Goal: Task Accomplishment & Management: Complete application form

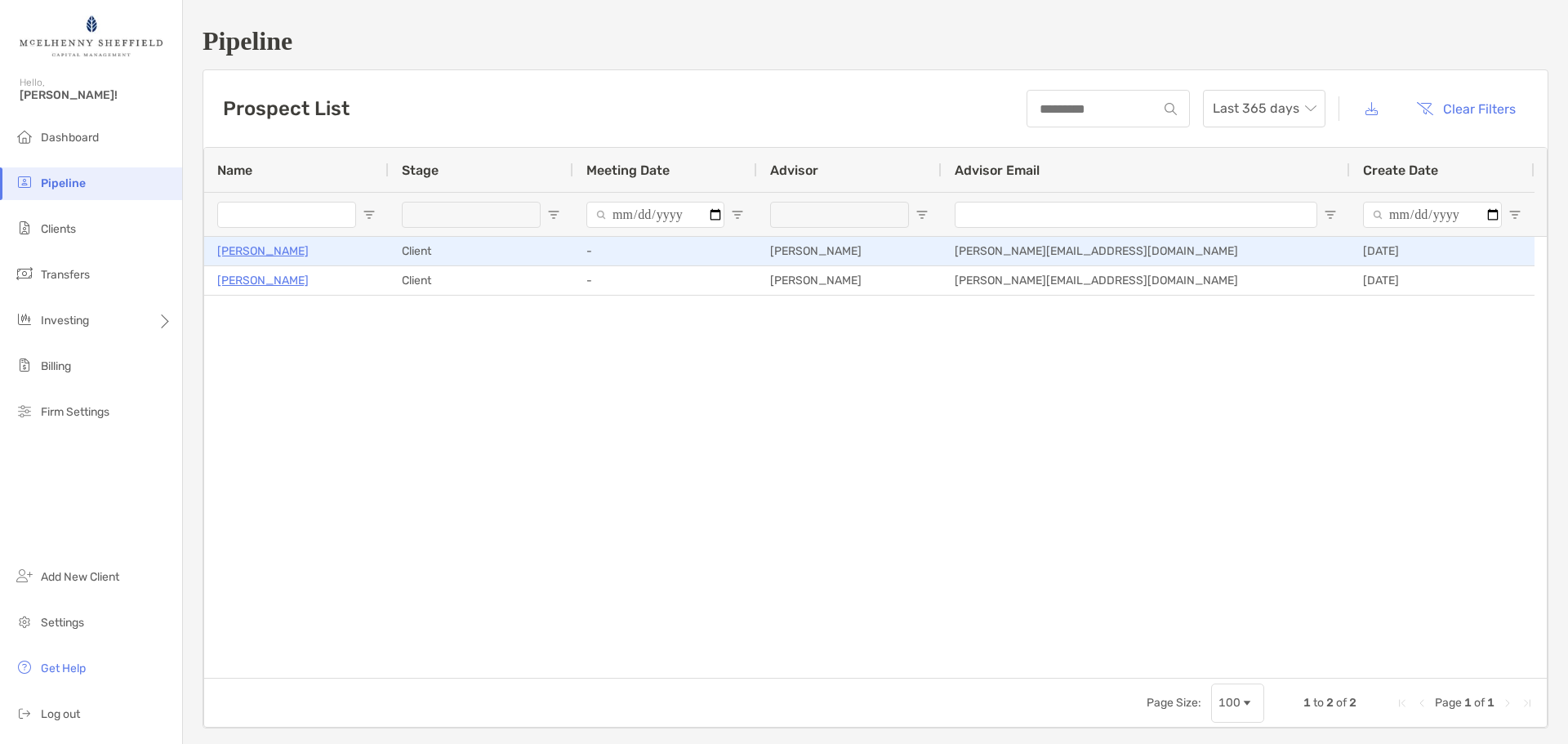
click at [281, 251] on p "[PERSON_NAME]" at bounding box center [262, 251] width 91 height 20
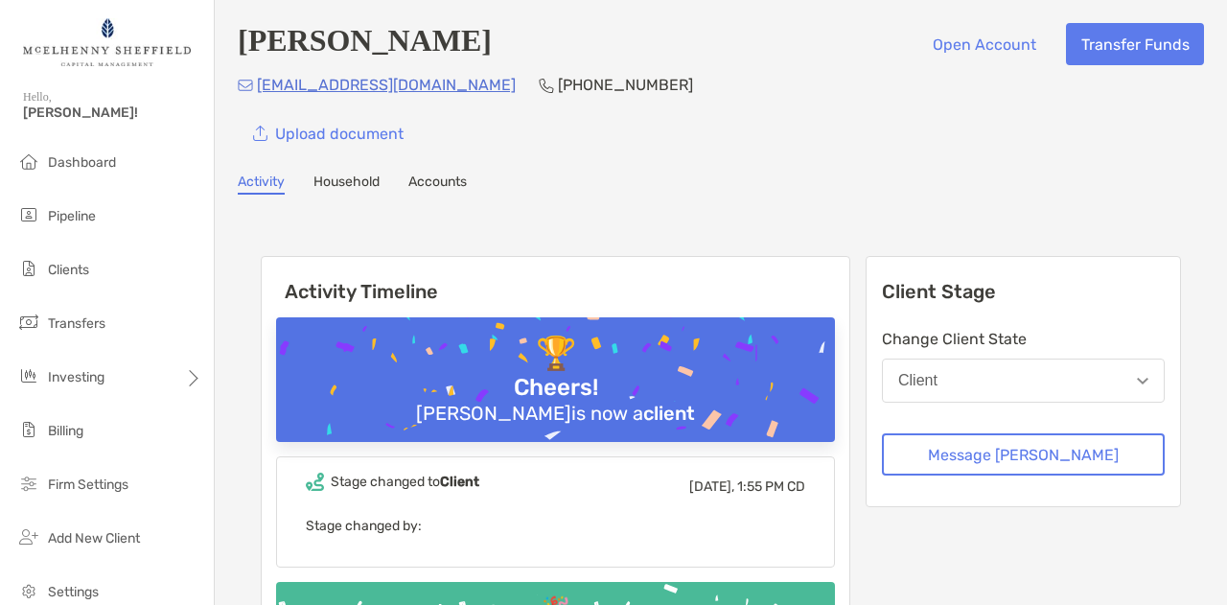
click at [658, 147] on div "Upload document" at bounding box center [721, 133] width 966 height 42
click at [678, 158] on div "Randall Herzog Open Account Transfer Funds randyherzog@outlook.com (832) 754-19…" at bounding box center [721, 393] width 1012 height 786
click at [626, 160] on div "Randall Herzog Open Account Transfer Funds randyherzog@outlook.com (832) 754-19…" at bounding box center [721, 393] width 1012 height 786
click at [265, 242] on div "Activity Timeline 🏆 Cheers! Randall Herzog is now a client Stage changed to Cli…" at bounding box center [721, 488] width 920 height 503
click at [974, 54] on button "Open Account" at bounding box center [983, 44] width 133 height 42
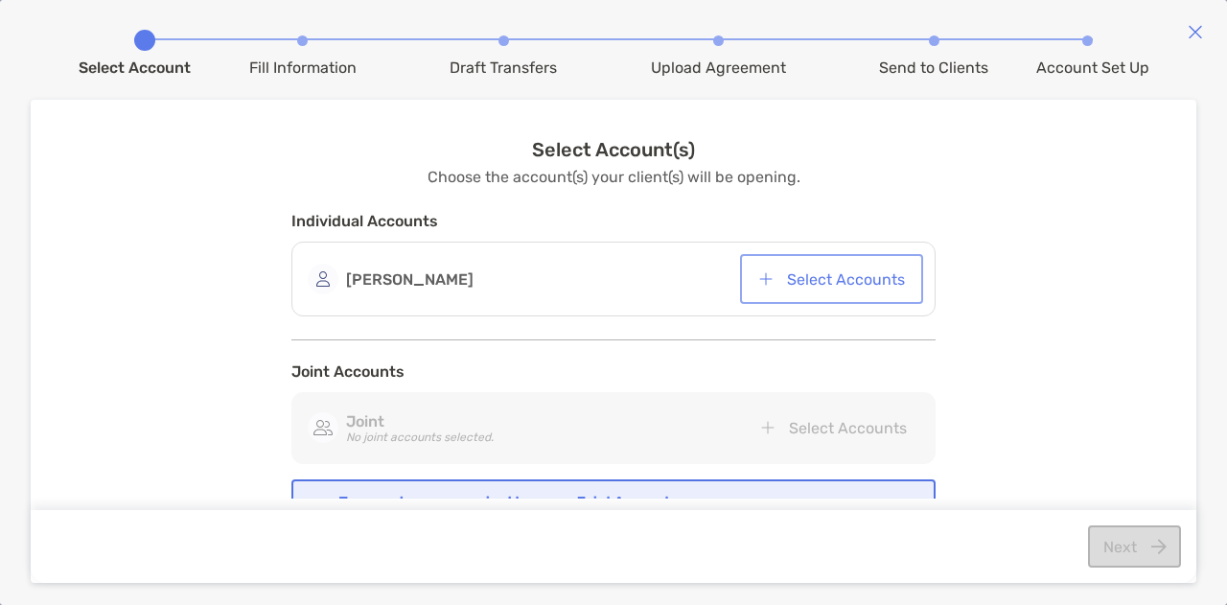
click at [843, 275] on button "Select Accounts" at bounding box center [831, 279] width 175 height 42
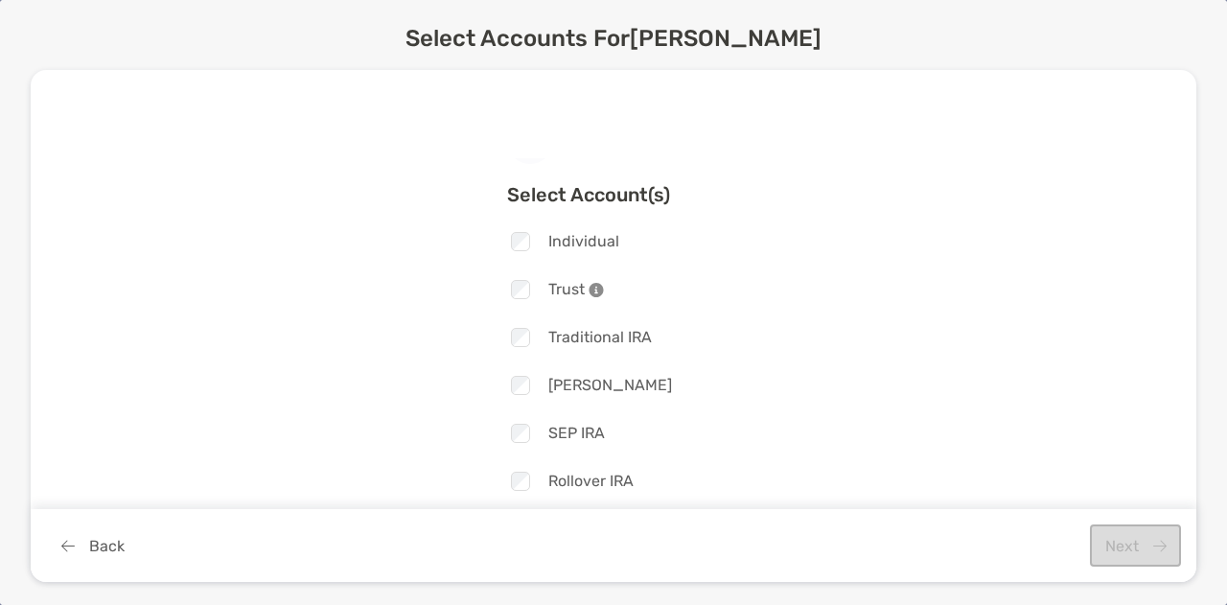
scroll to position [44, 0]
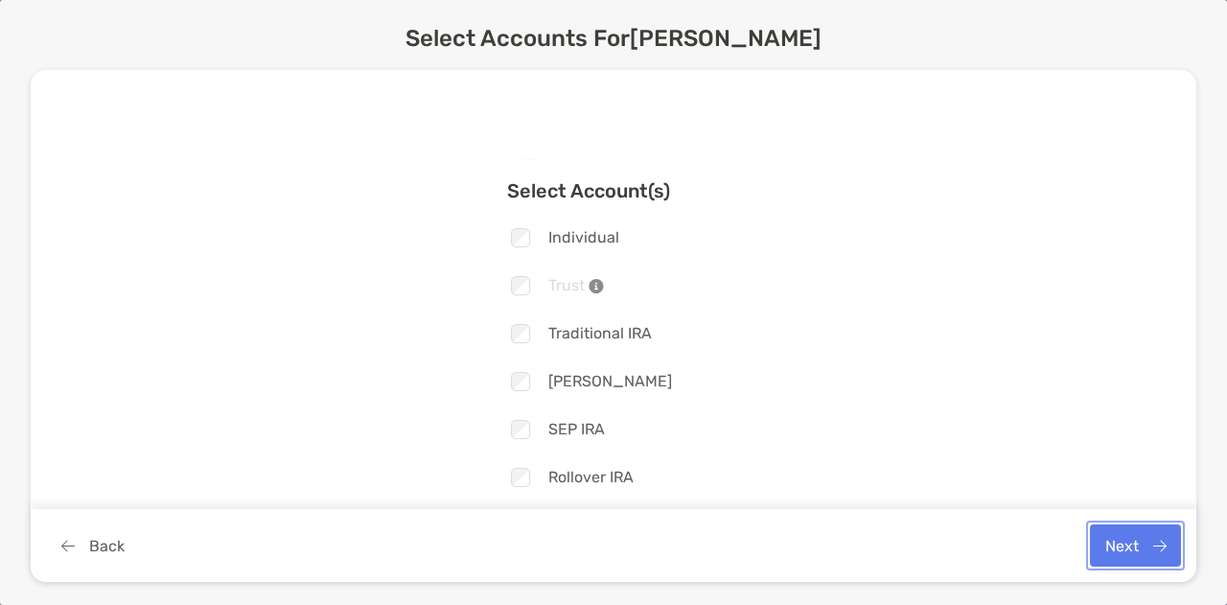
click at [1125, 535] on button "Next" at bounding box center [1135, 545] width 91 height 42
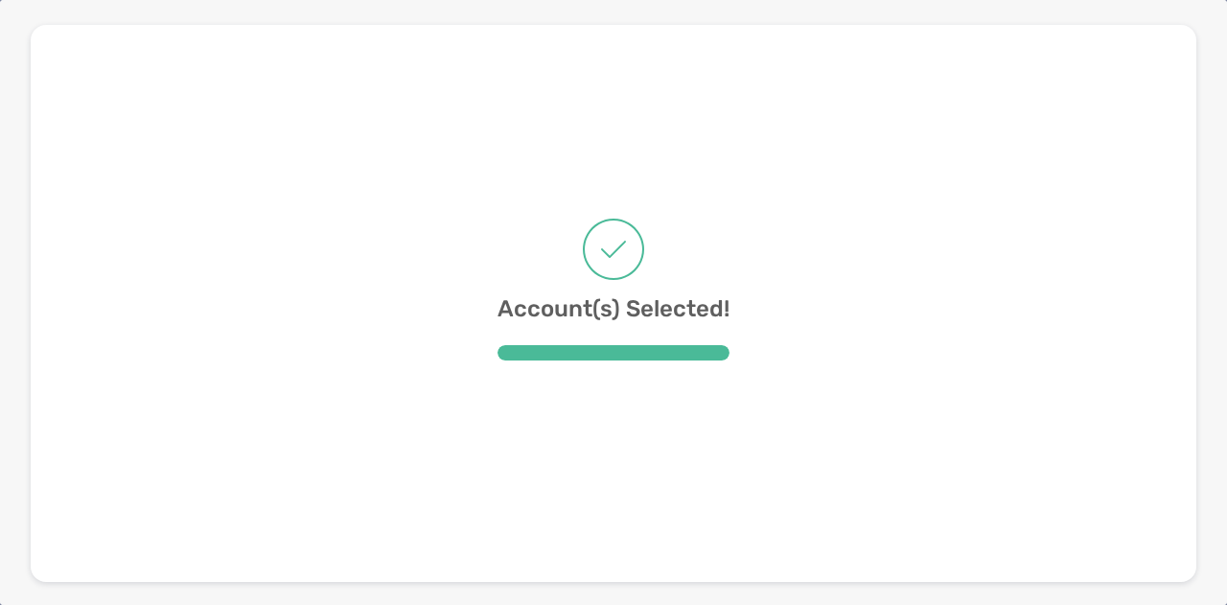
scroll to position [0, 0]
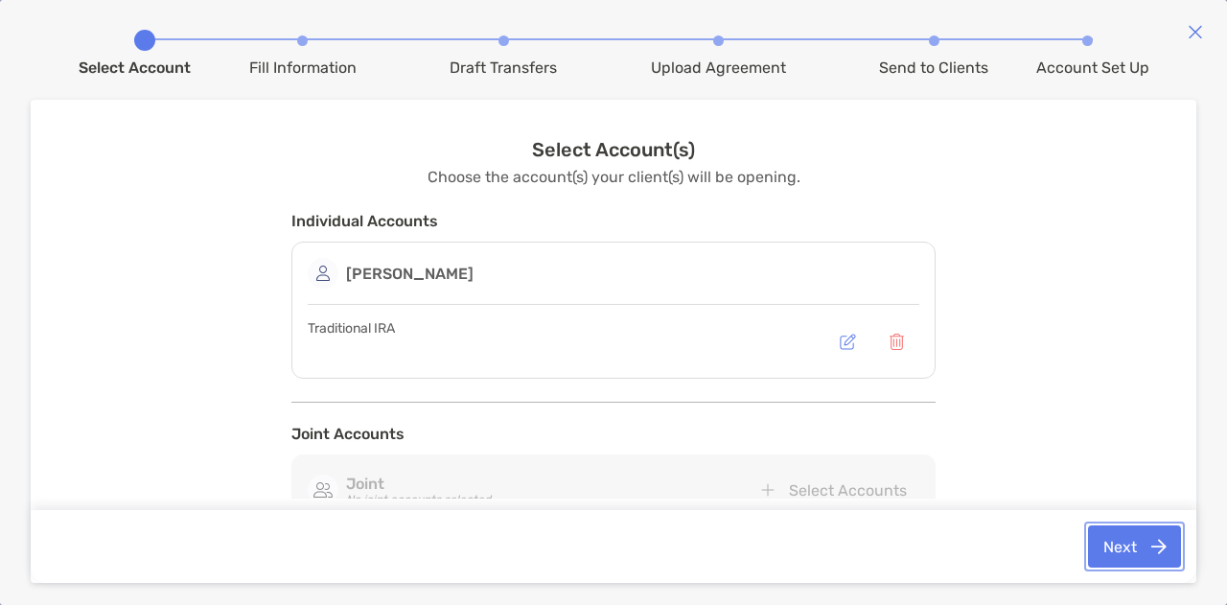
click at [1114, 545] on button "Next" at bounding box center [1134, 546] width 93 height 42
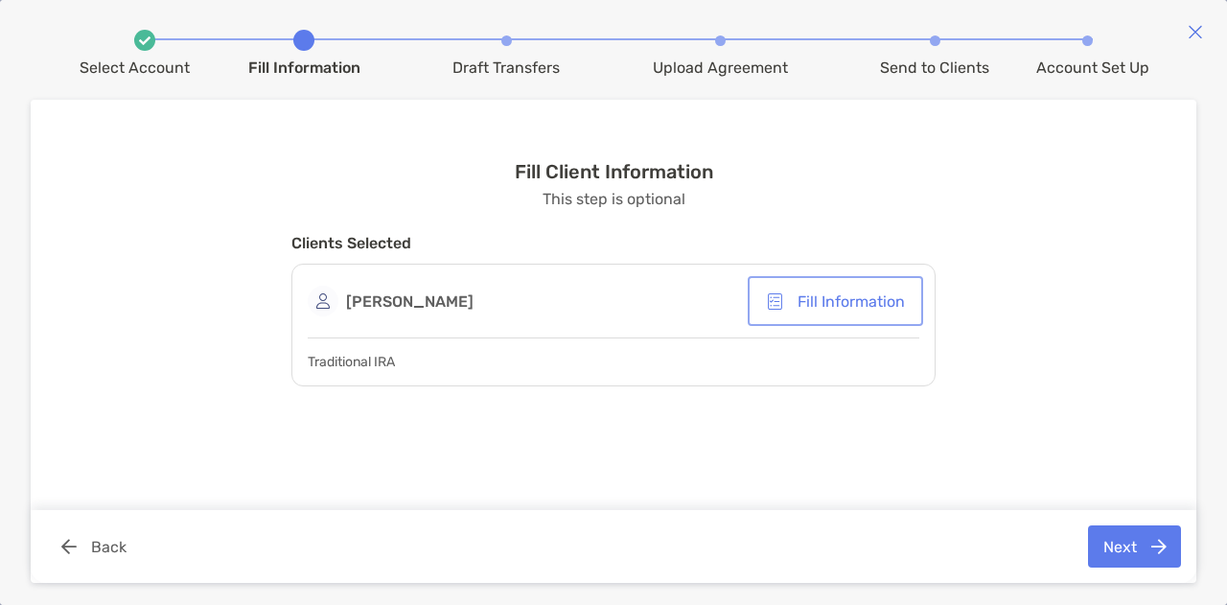
click at [872, 302] on button "Fill Information" at bounding box center [835, 301] width 168 height 42
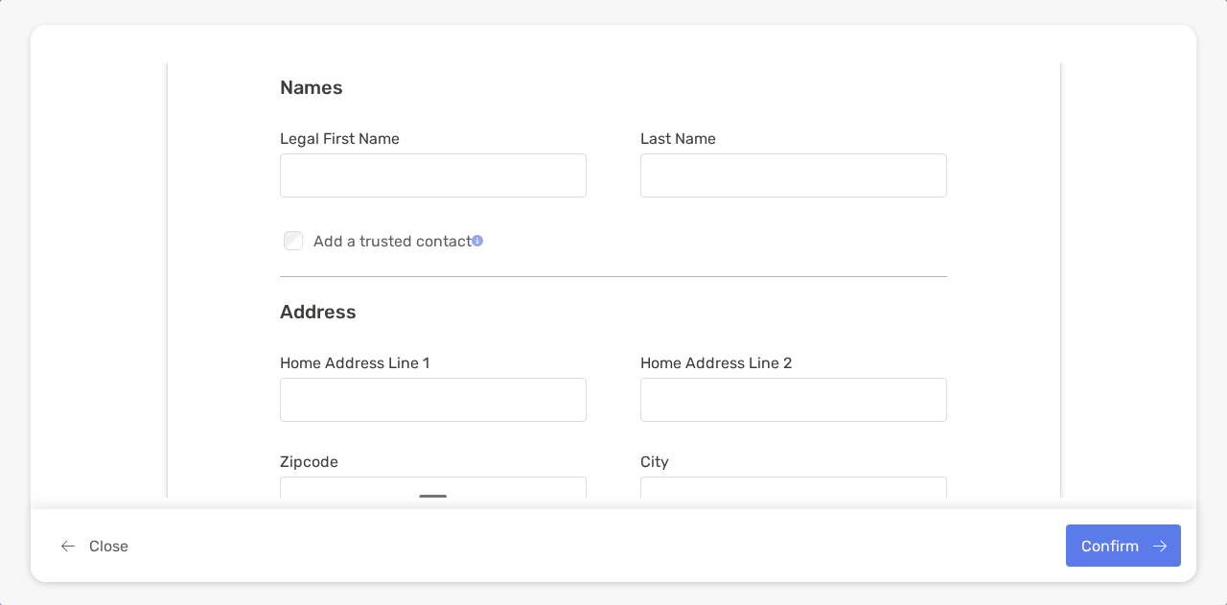
scroll to position [206, 0]
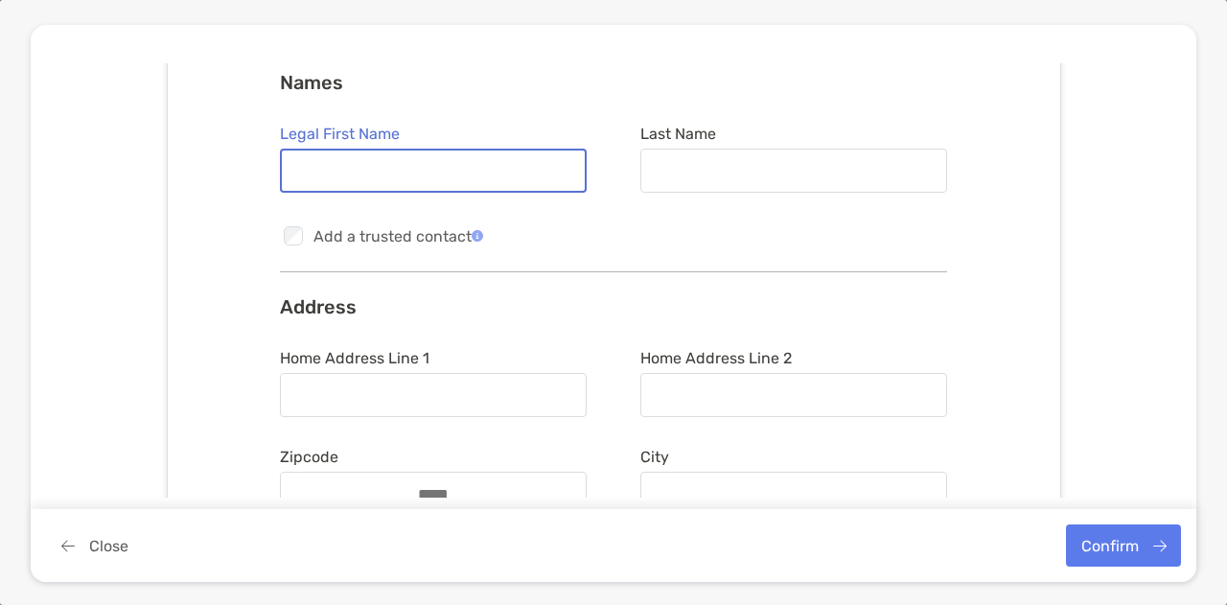
click at [454, 164] on input "Legal First Name" at bounding box center [433, 171] width 303 height 16
type input "*******"
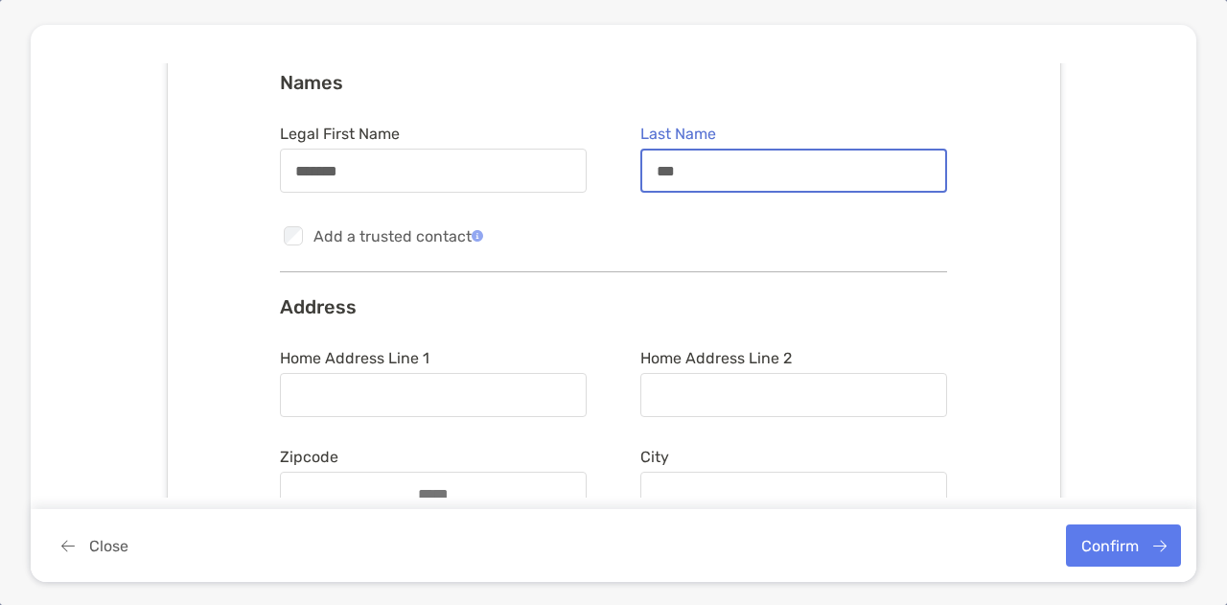
type input "******"
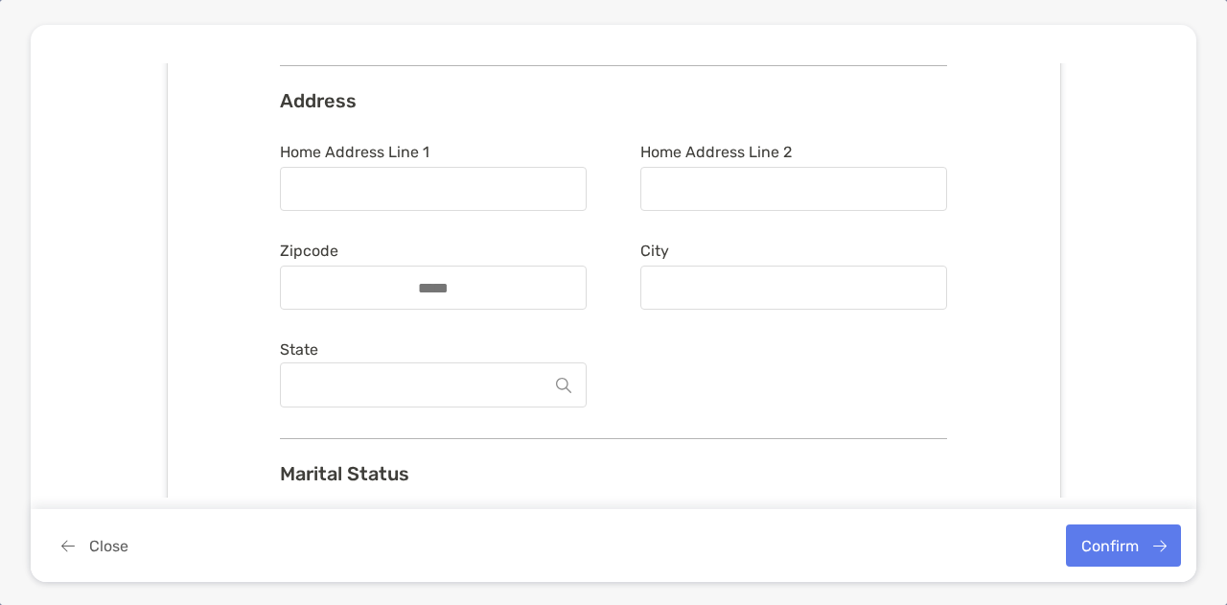
scroll to position [423, 0]
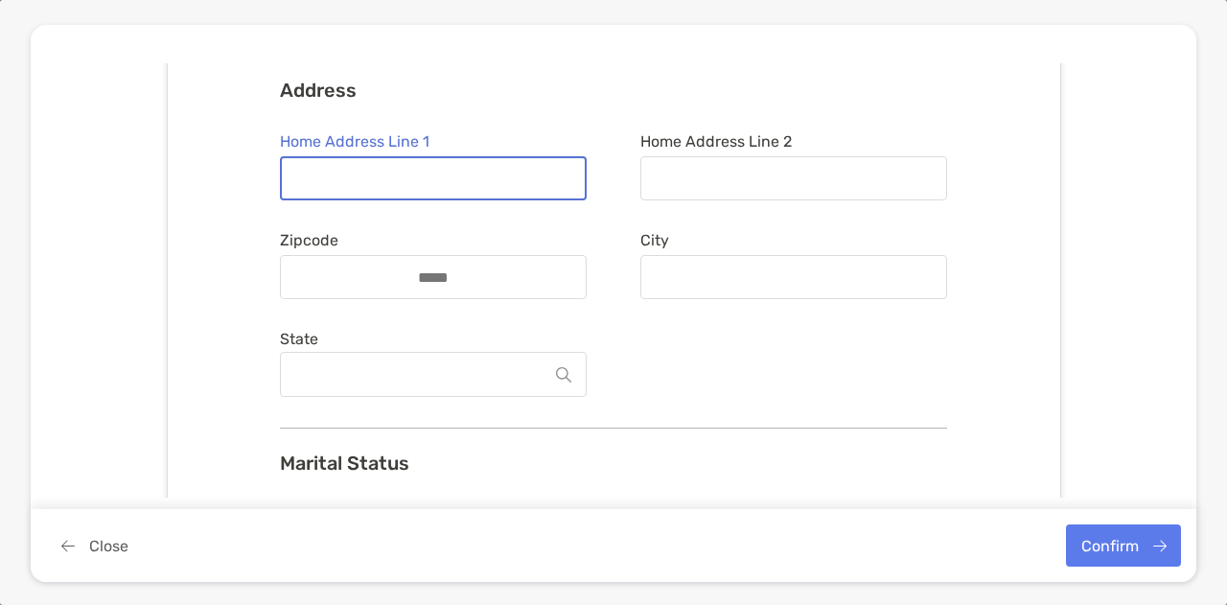
click at [435, 171] on input "Home Address Line 1" at bounding box center [433, 179] width 303 height 16
type input "**********"
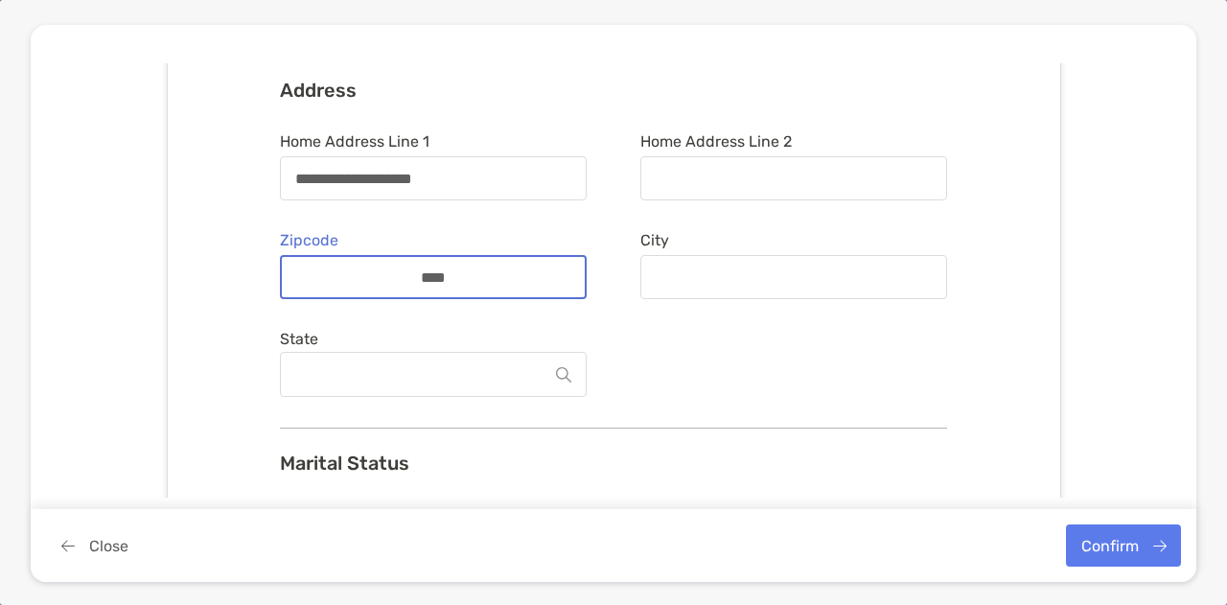
type input "*****"
type input "*******"
type input "*****"
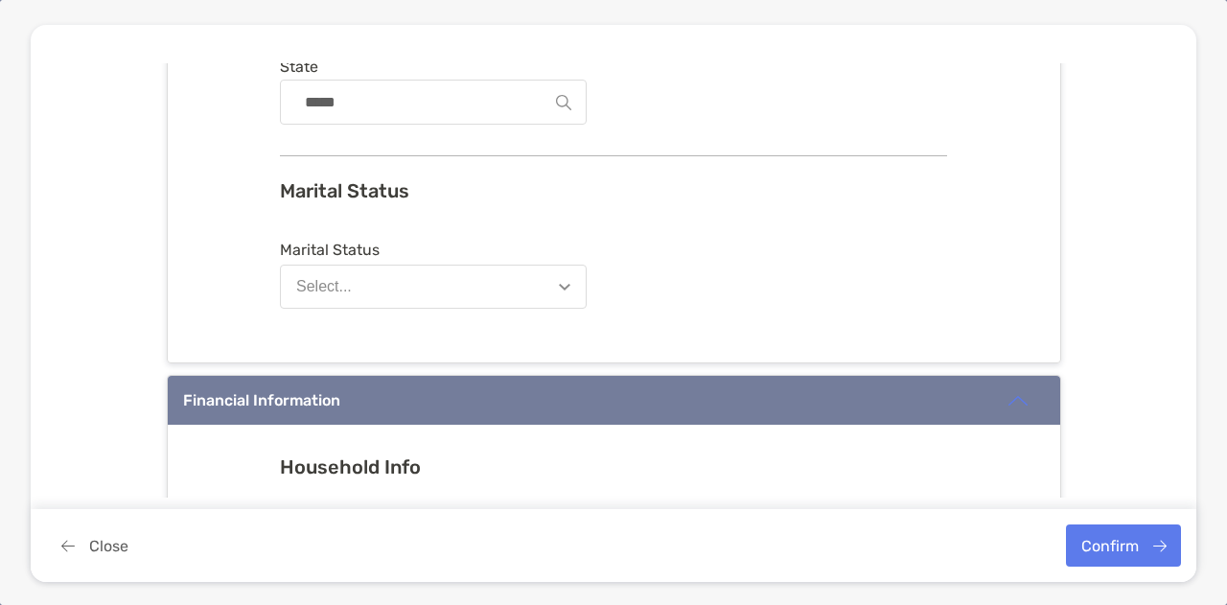
scroll to position [710, 0]
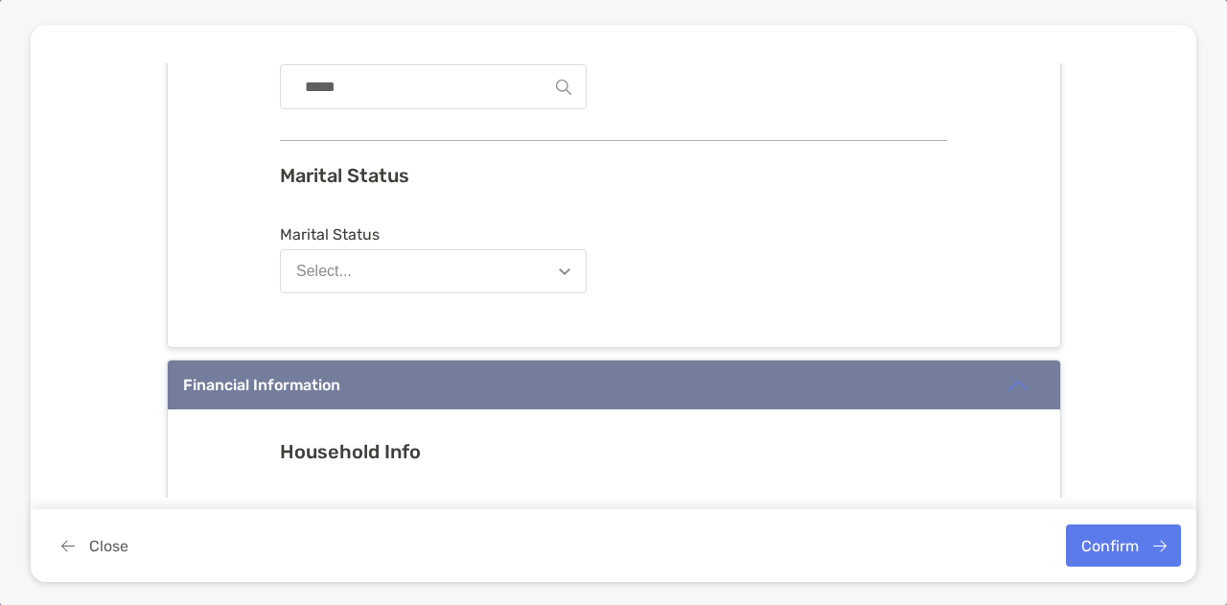
click at [552, 260] on button "Select..." at bounding box center [433, 271] width 307 height 44
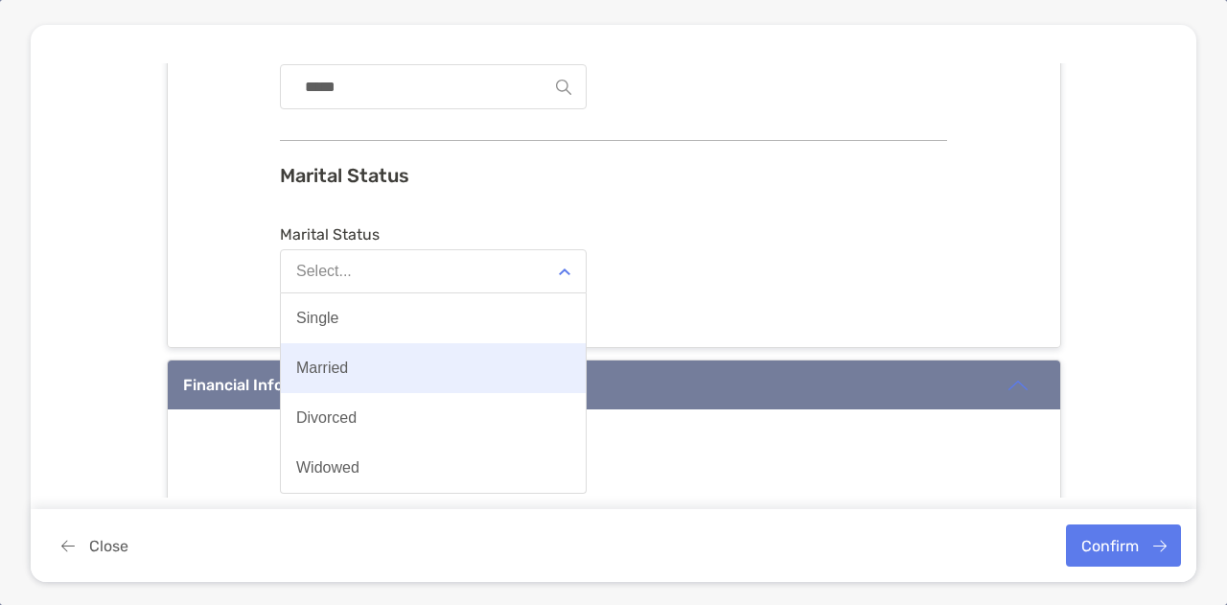
click at [480, 363] on button "Married" at bounding box center [433, 368] width 305 height 50
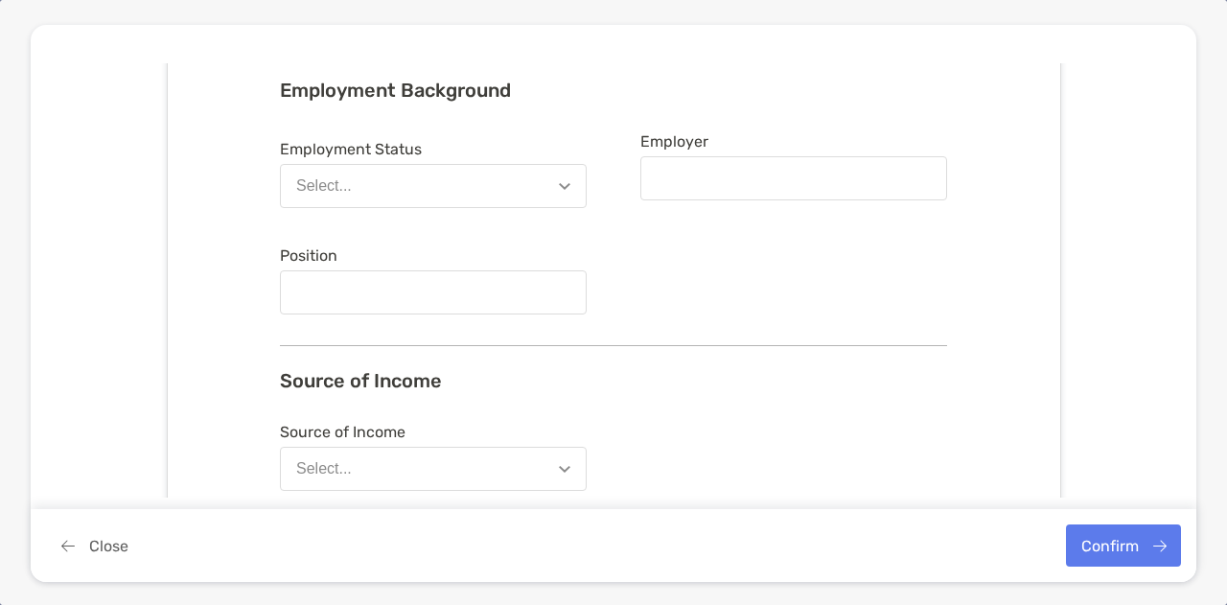
scroll to position [1268, 0]
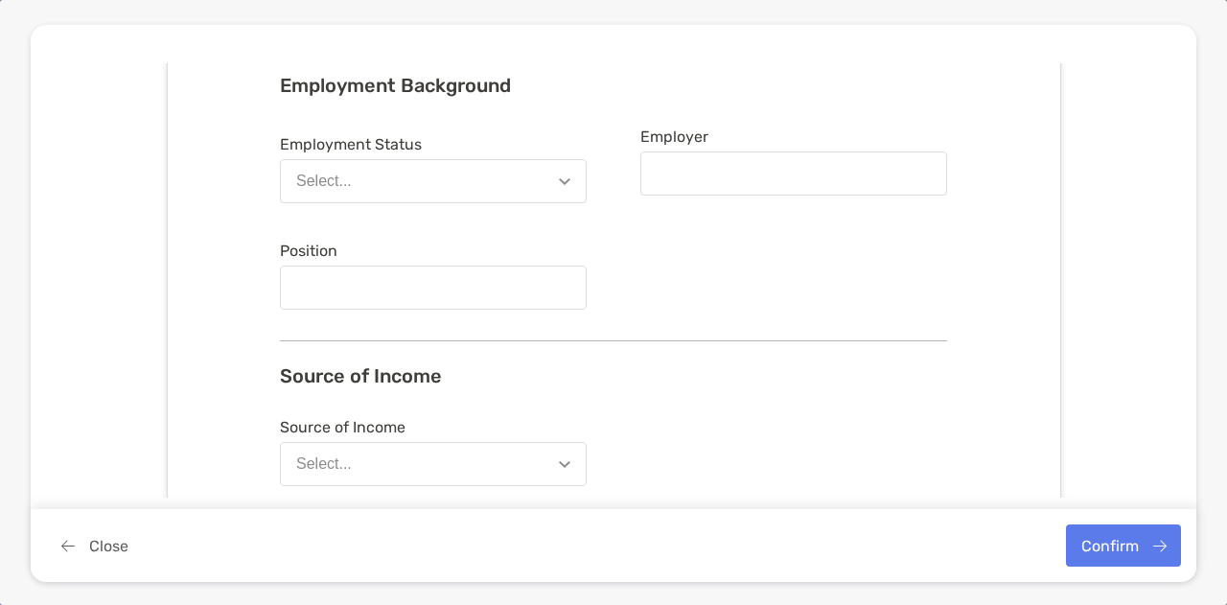
click at [559, 178] on img "button" at bounding box center [565, 181] width 12 height 7
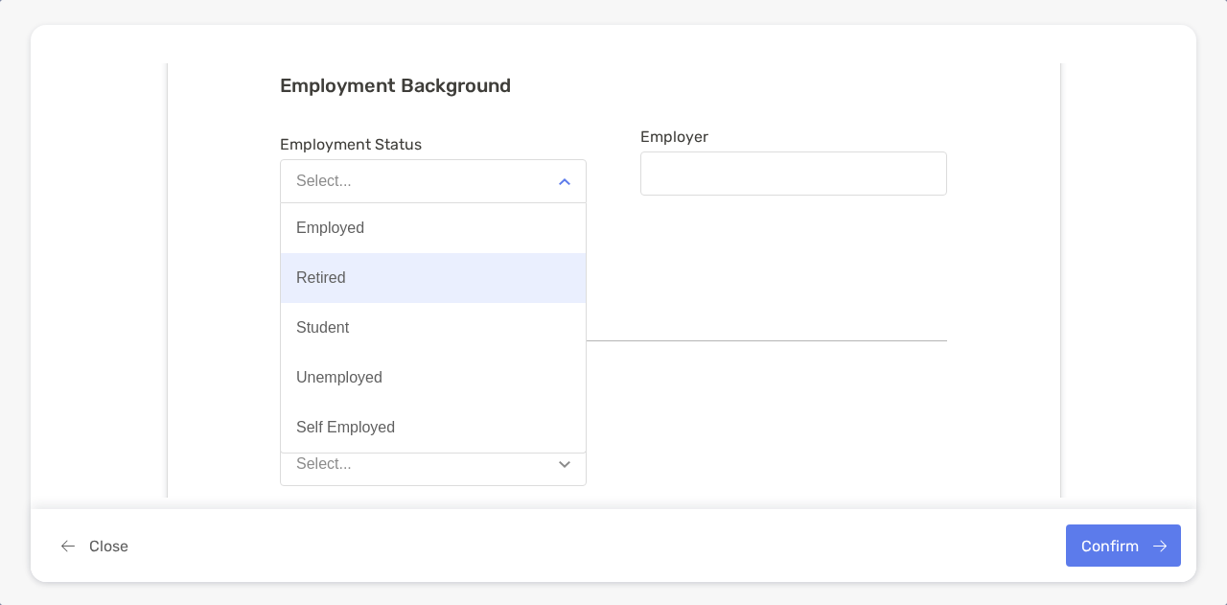
click at [485, 267] on button "Retired" at bounding box center [433, 278] width 305 height 50
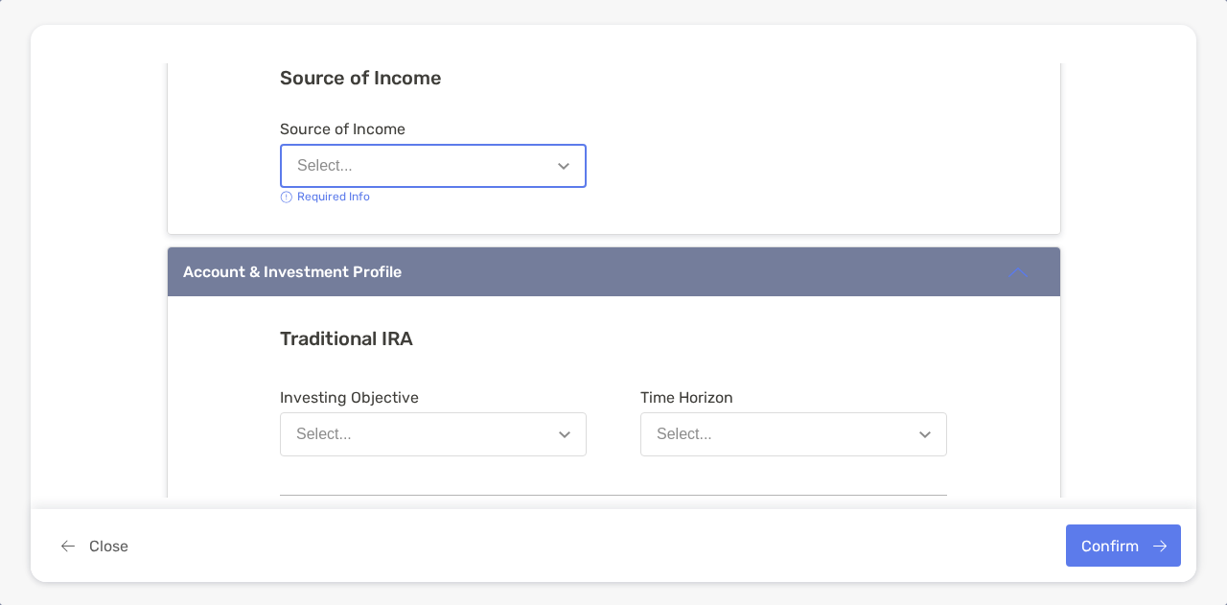
scroll to position [1582, 0]
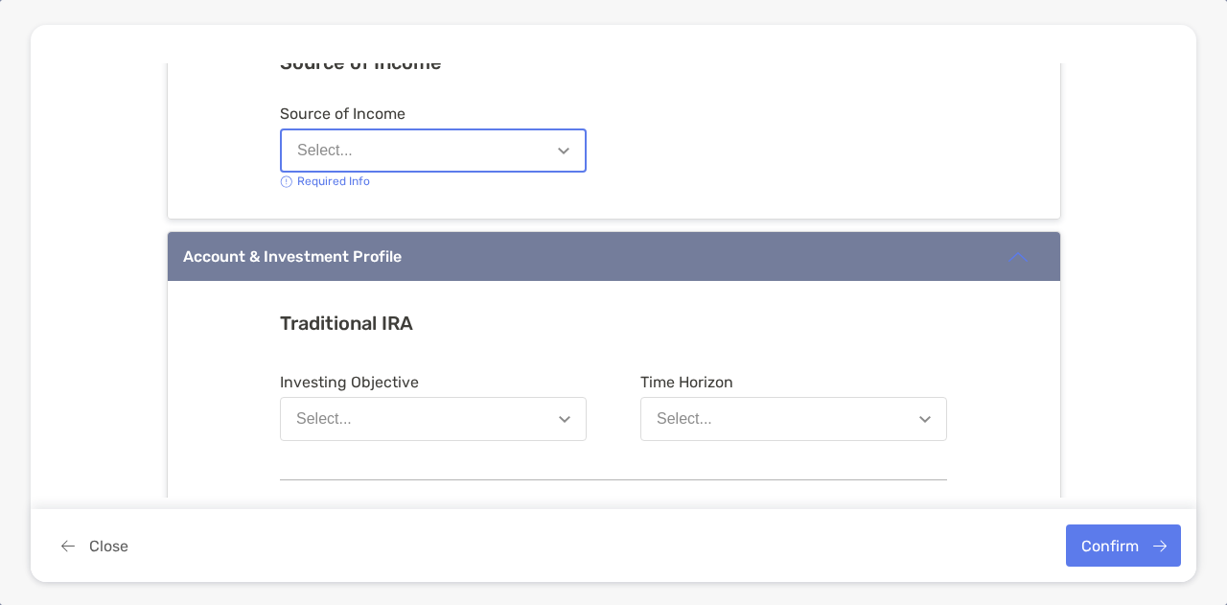
click at [564, 147] on button "Select..." at bounding box center [433, 150] width 307 height 44
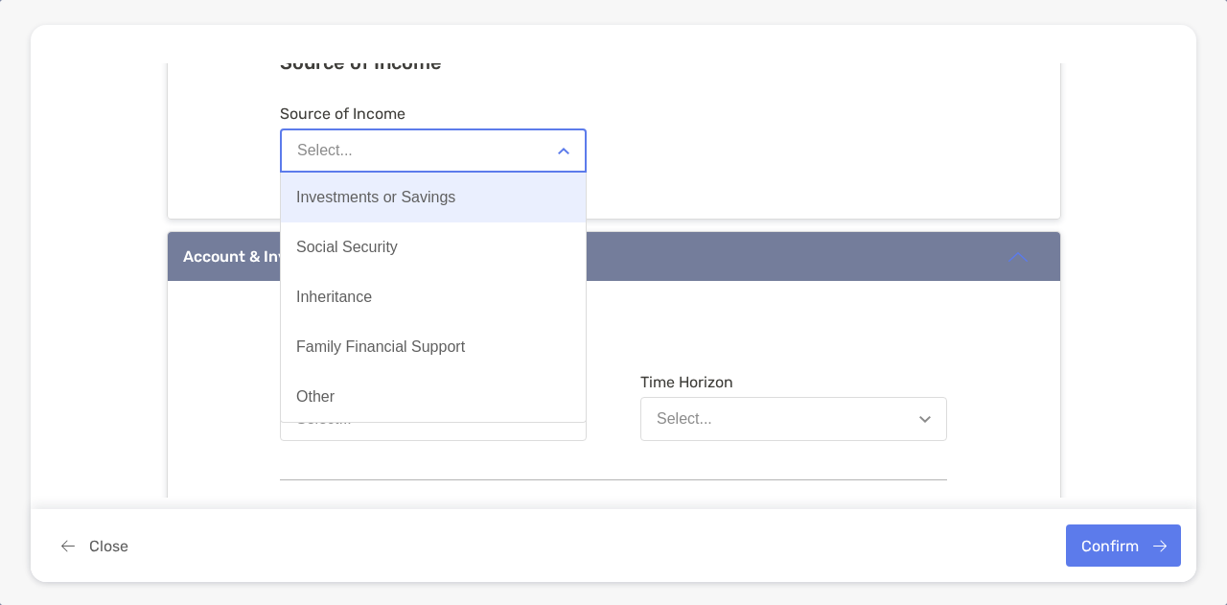
click at [498, 183] on button "Investments or Savings" at bounding box center [433, 198] width 305 height 50
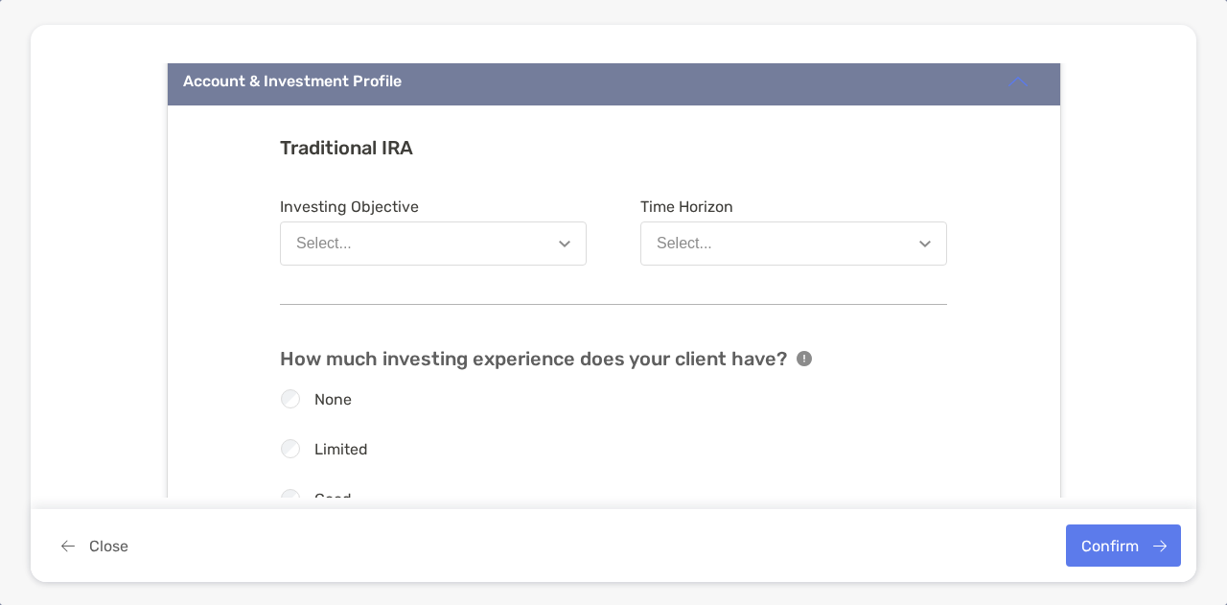
scroll to position [1762, 0]
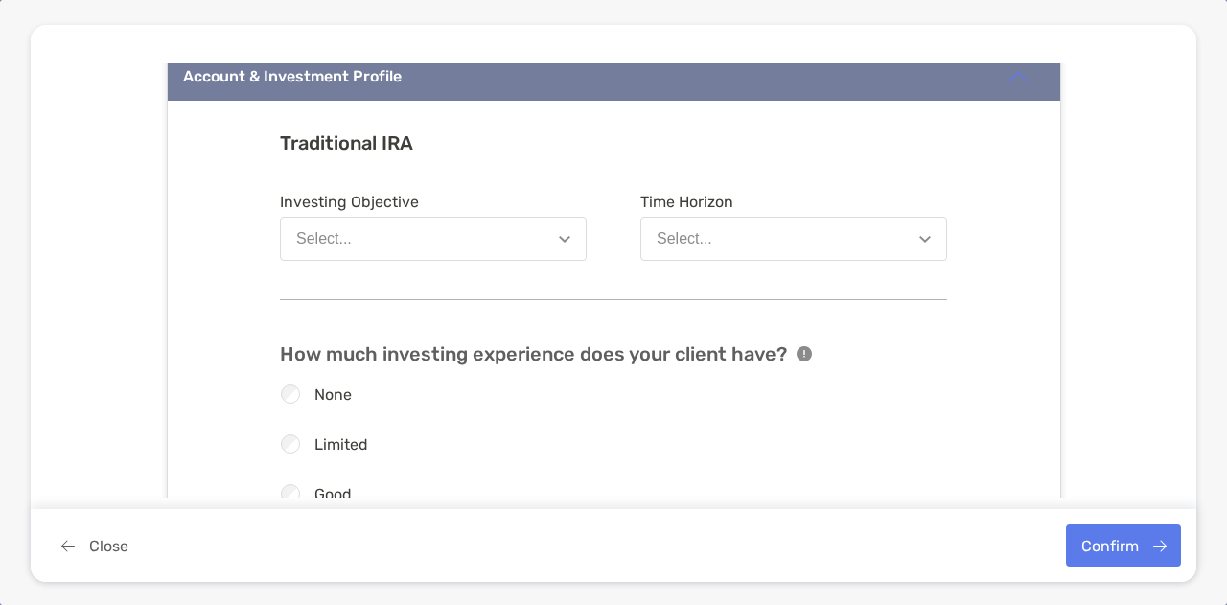
click at [559, 236] on img "button" at bounding box center [565, 239] width 12 height 7
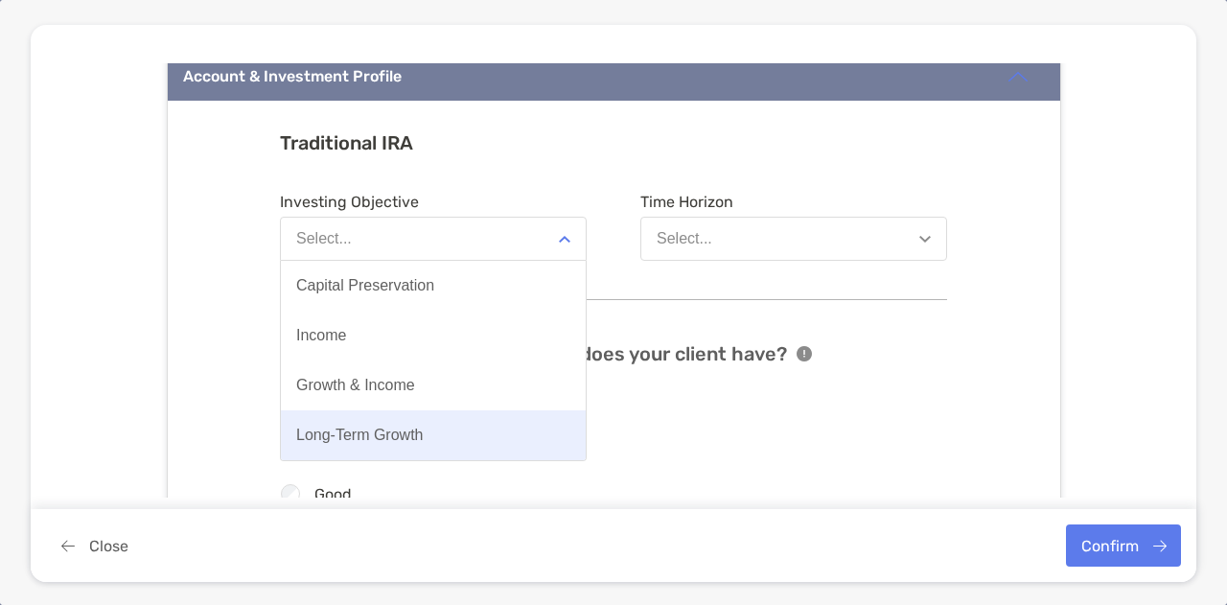
click at [513, 415] on button "Long-Term Growth" at bounding box center [433, 435] width 305 height 50
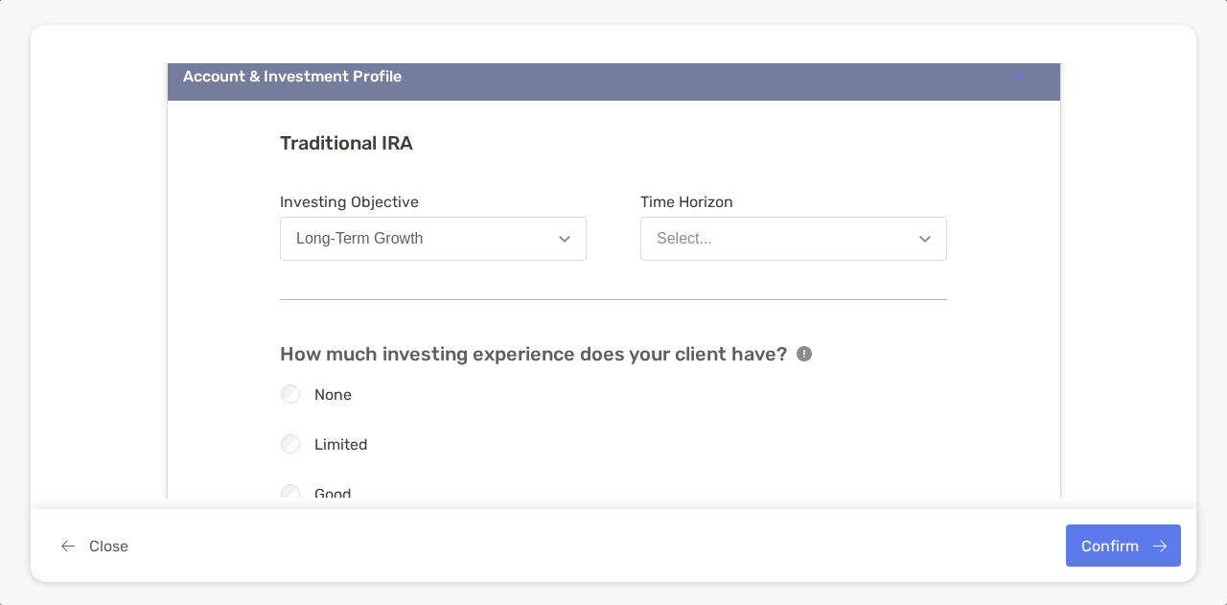
click at [919, 236] on img "button" at bounding box center [925, 239] width 12 height 7
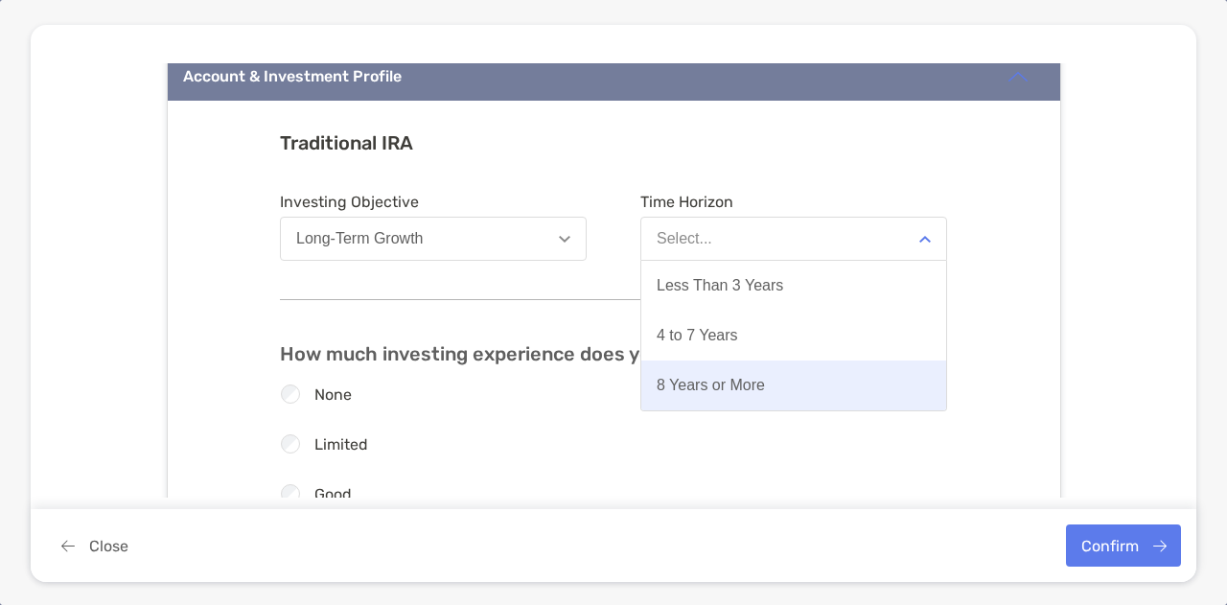
click at [830, 367] on button "8 Years or More" at bounding box center [793, 385] width 305 height 50
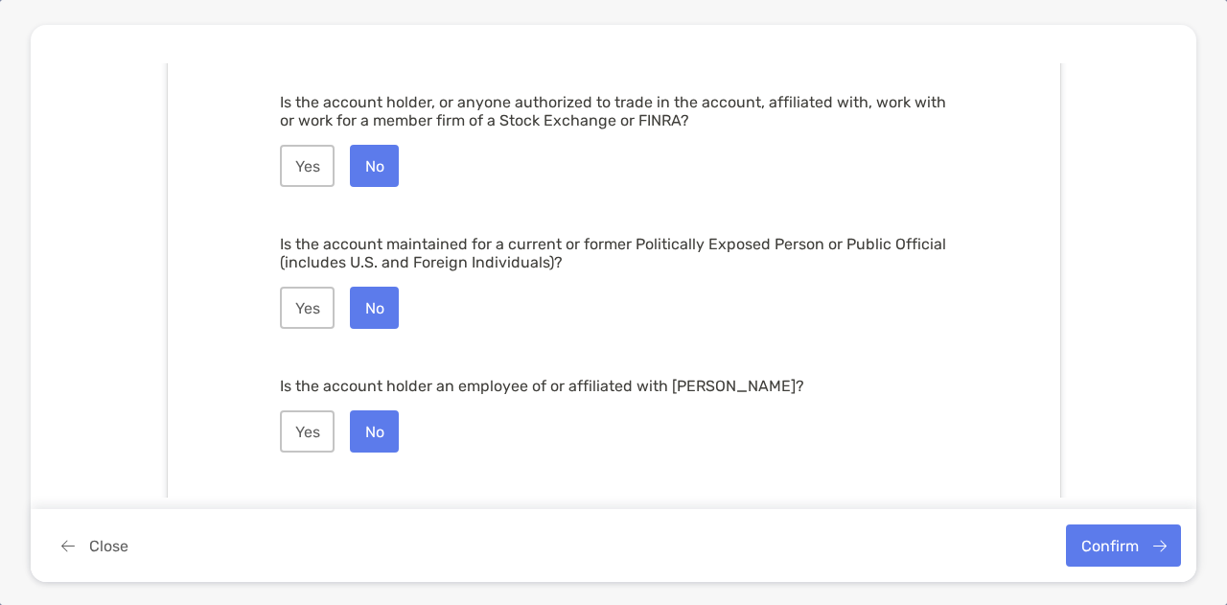
scroll to position [2756, 0]
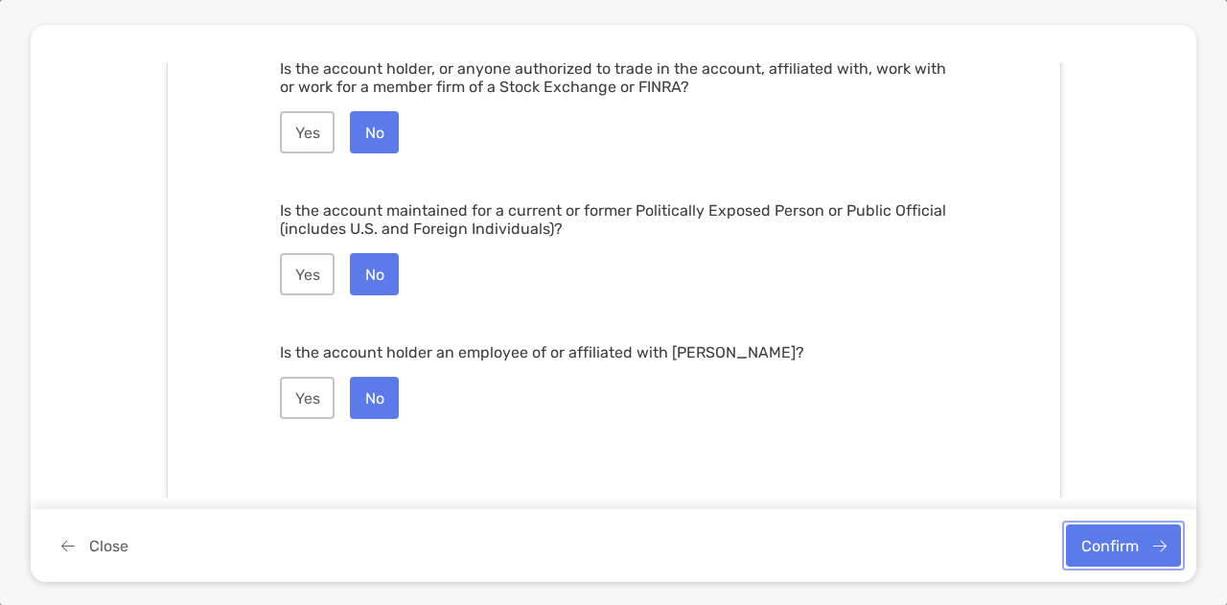
click at [1106, 542] on button "Confirm" at bounding box center [1123, 545] width 115 height 42
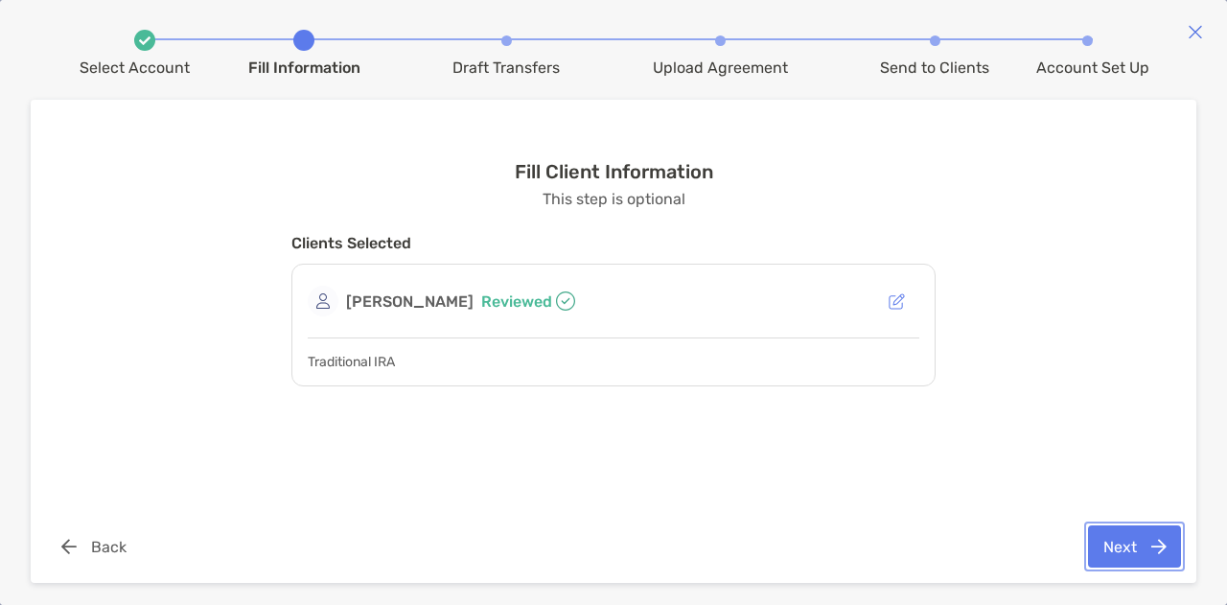
click at [1106, 542] on button "Next" at bounding box center [1134, 546] width 93 height 42
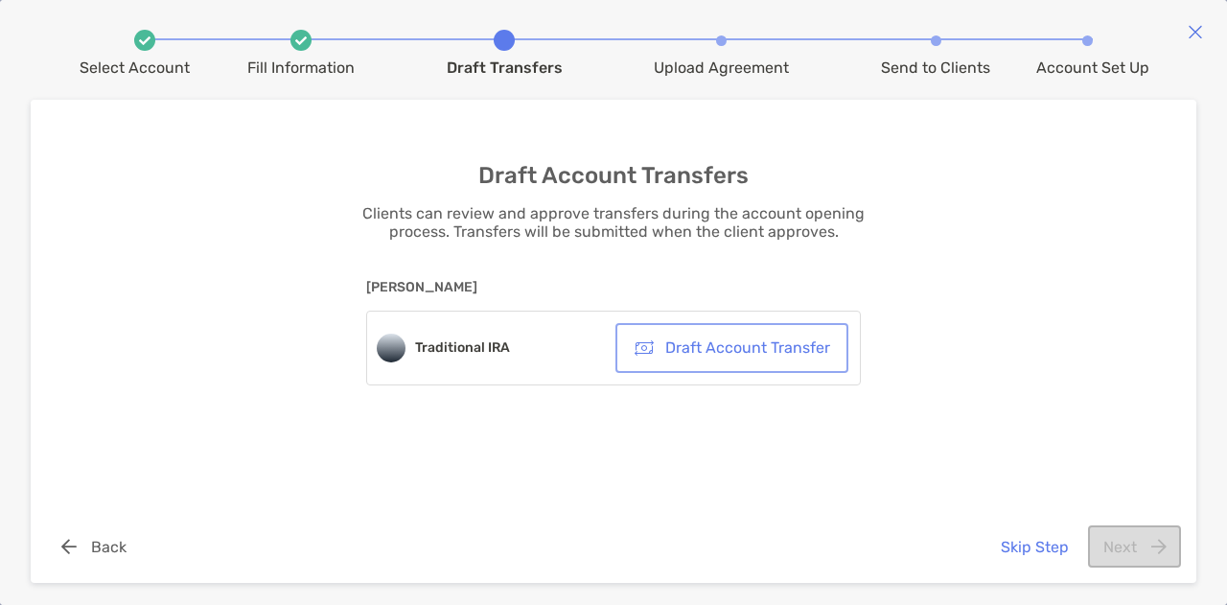
click at [763, 350] on button "Draft Account Transfer" at bounding box center [731, 348] width 225 height 42
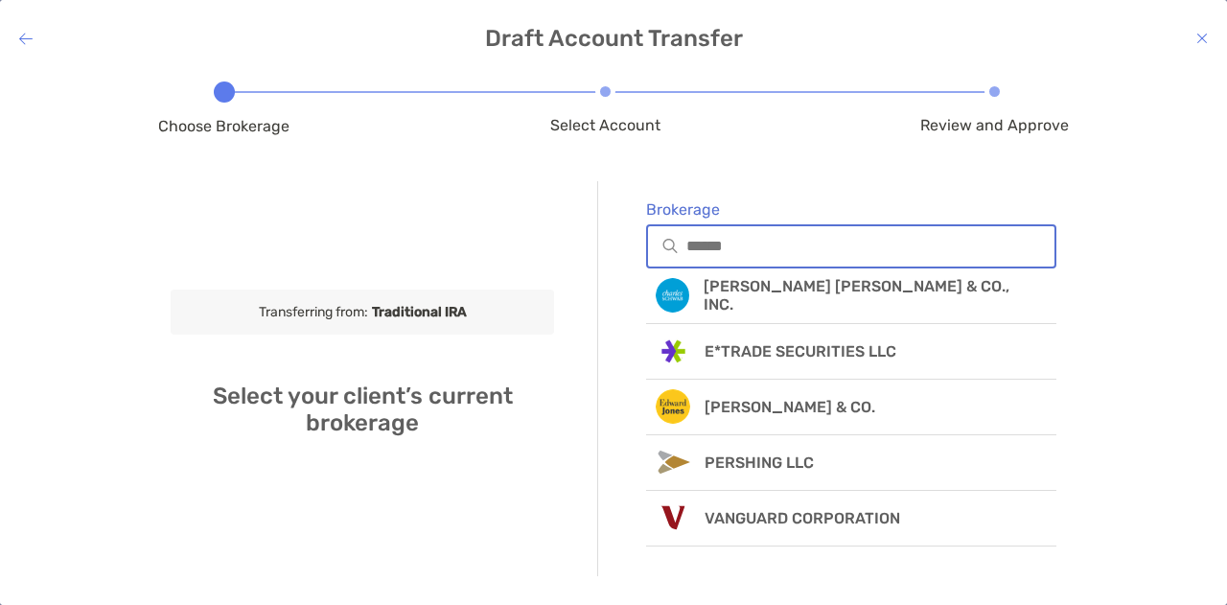
click at [788, 248] on input "Brokerage" at bounding box center [870, 246] width 368 height 16
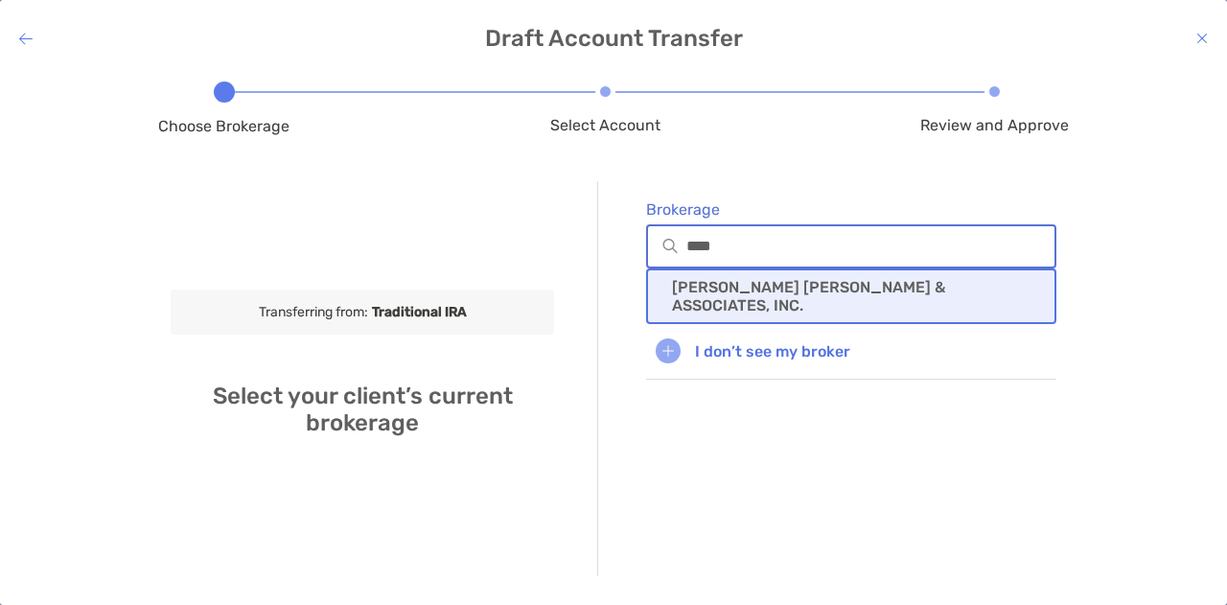
type input "****"
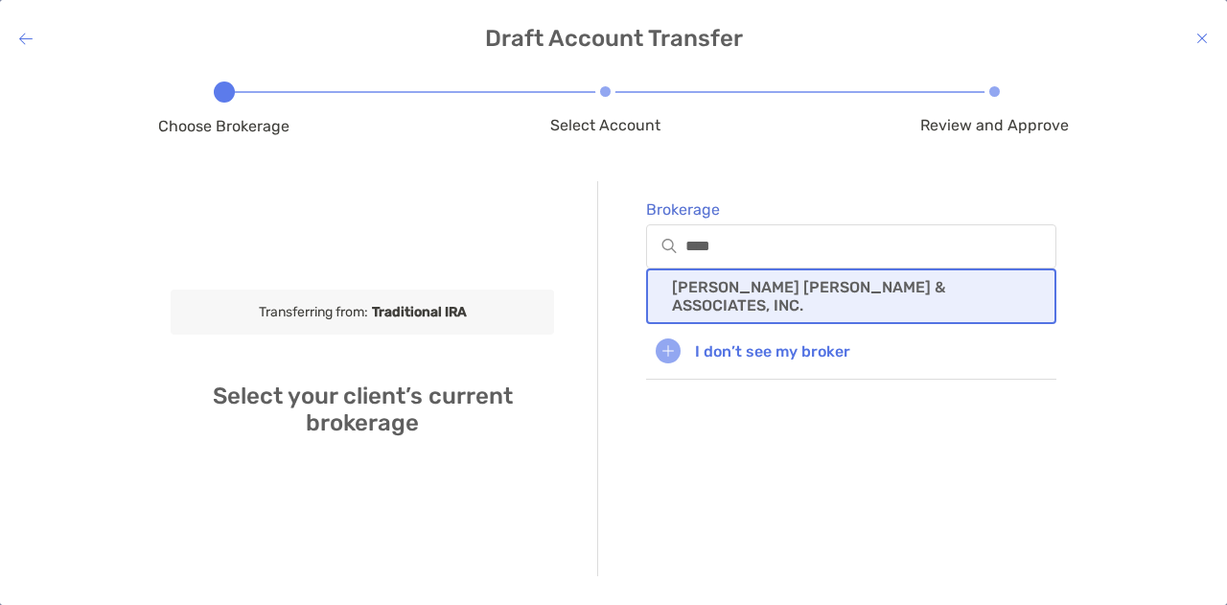
click at [811, 291] on p "RAYMOND JAMES & ASSOCIATES, INC." at bounding box center [851, 296] width 358 height 36
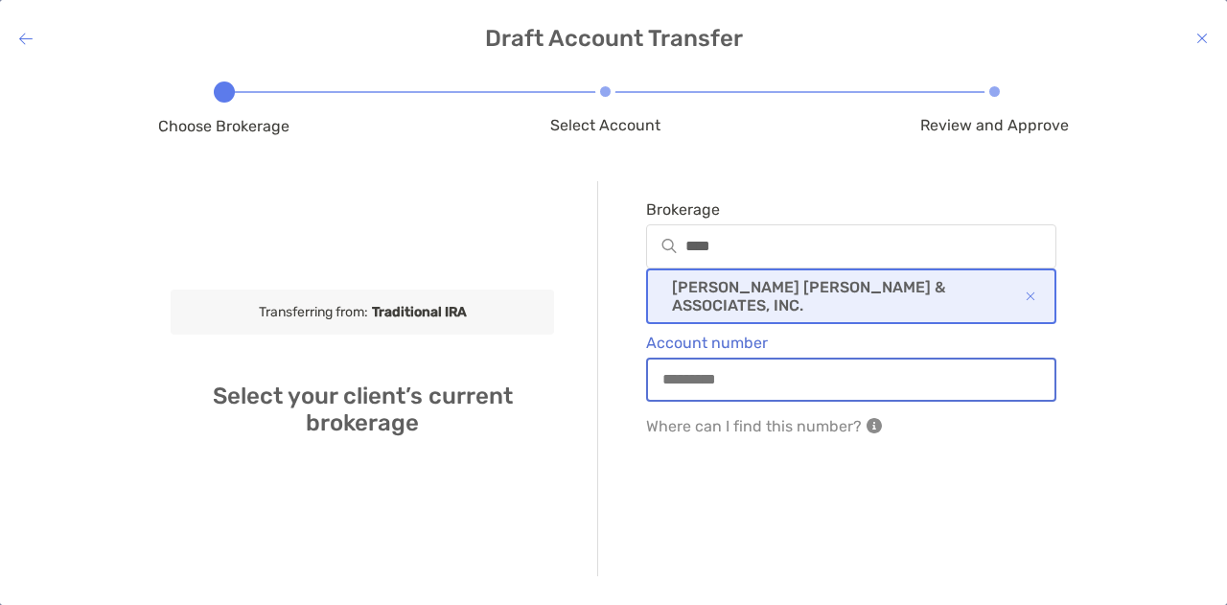
click at [768, 381] on input "Account number" at bounding box center [851, 379] width 406 height 16
type input "********"
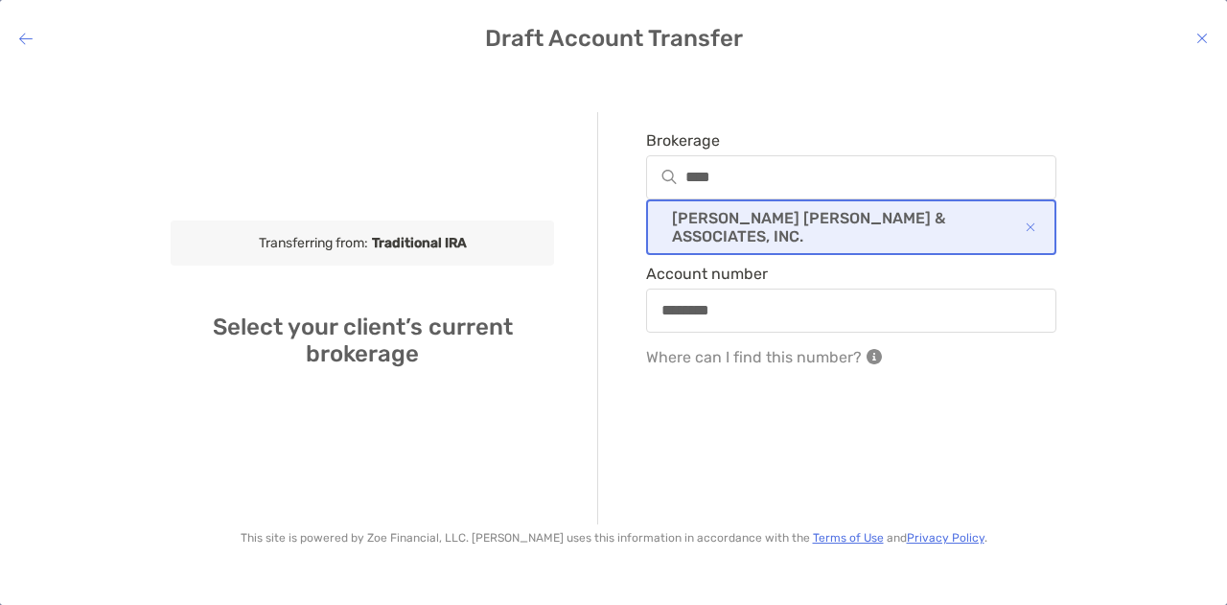
scroll to position [153, 0]
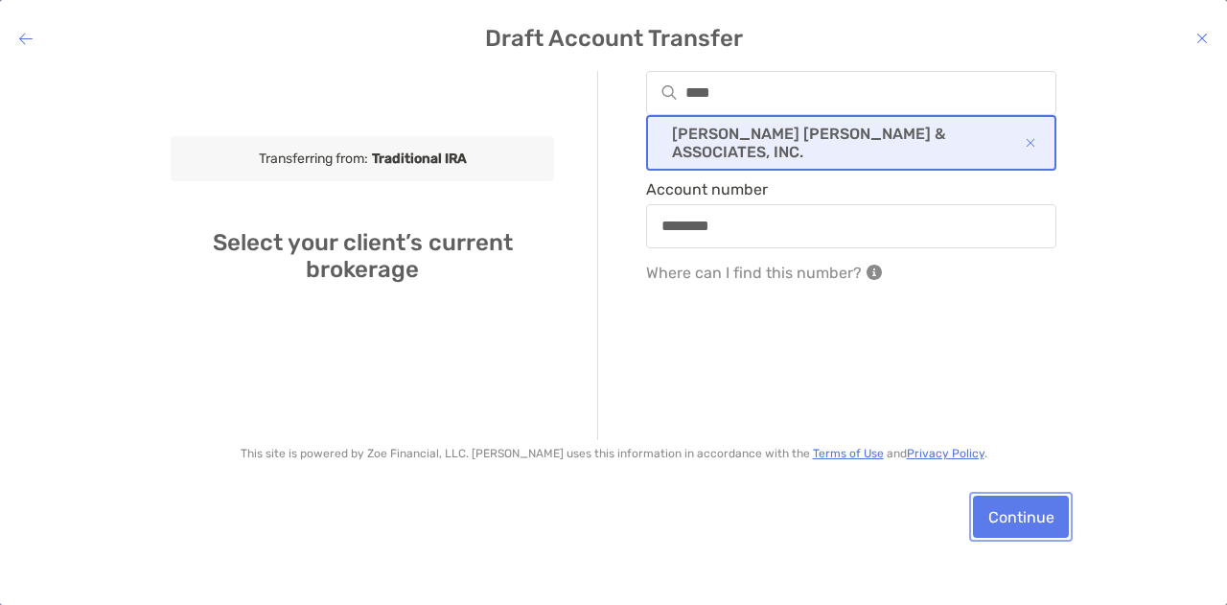
click at [1029, 511] on button "Continue" at bounding box center [1021, 517] width 96 height 42
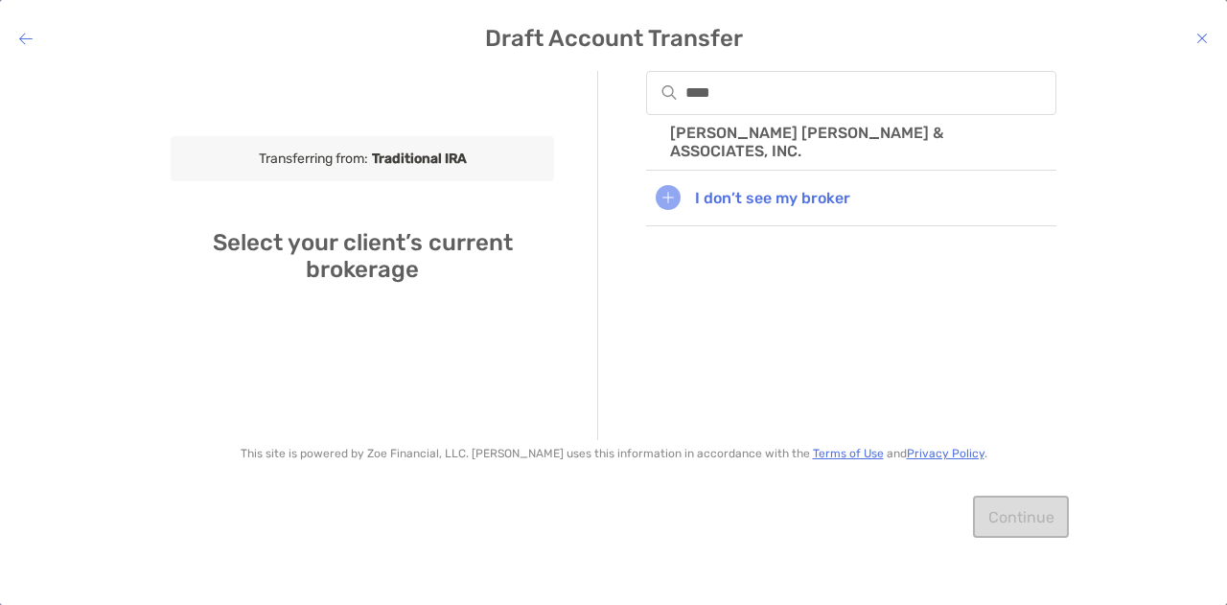
scroll to position [0, 0]
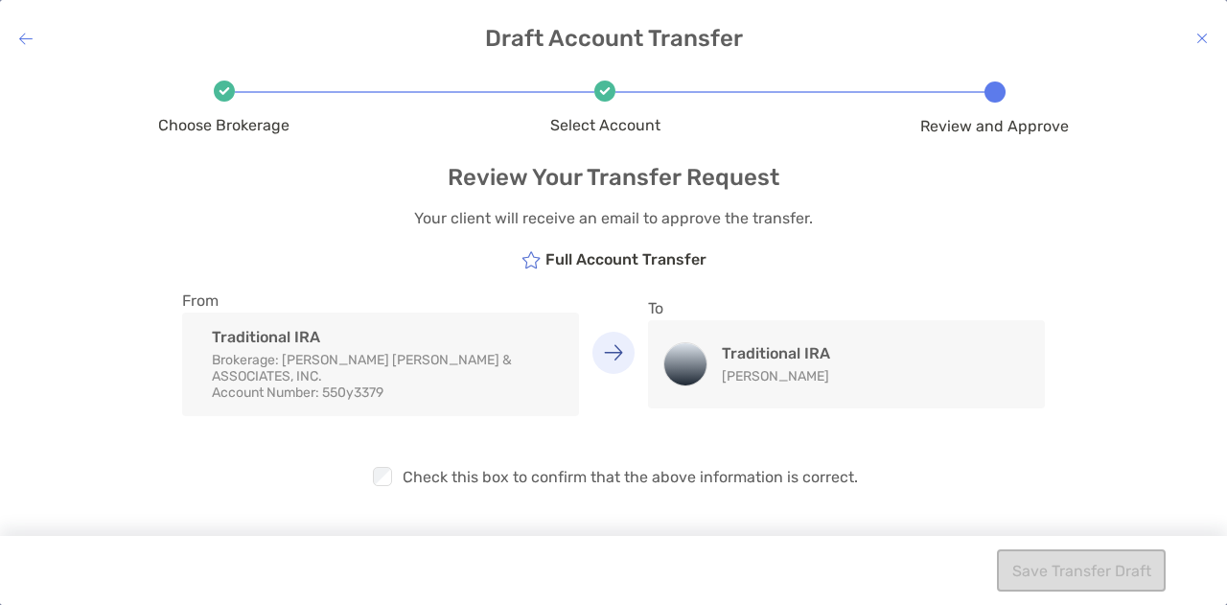
click at [1074, 349] on div "Choose Brokerage Select Account Review and Approve Review Your Transfer Request…" at bounding box center [613, 323] width 1227 height 505
click at [936, 437] on div "Checkbox Check this box to confirm that the above information is correct." at bounding box center [613, 462] width 911 height 92
click at [971, 438] on div "Checkbox Check this box to confirm that the above information is correct." at bounding box center [613, 462] width 911 height 92
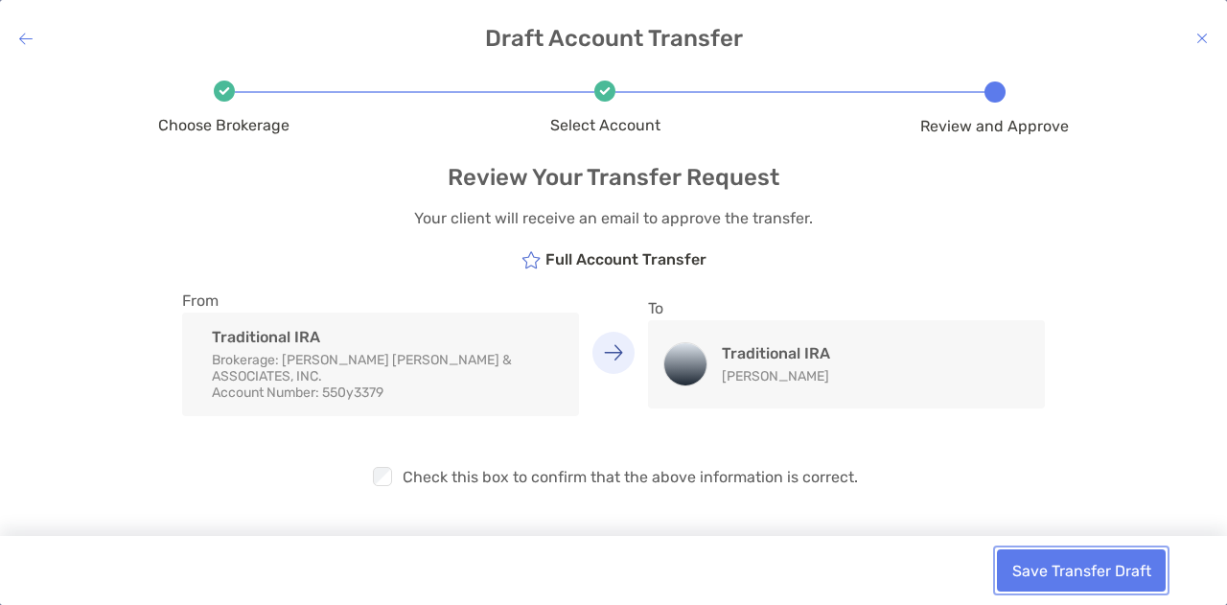
click at [1061, 580] on button "Save Transfer Draft" at bounding box center [1081, 570] width 169 height 42
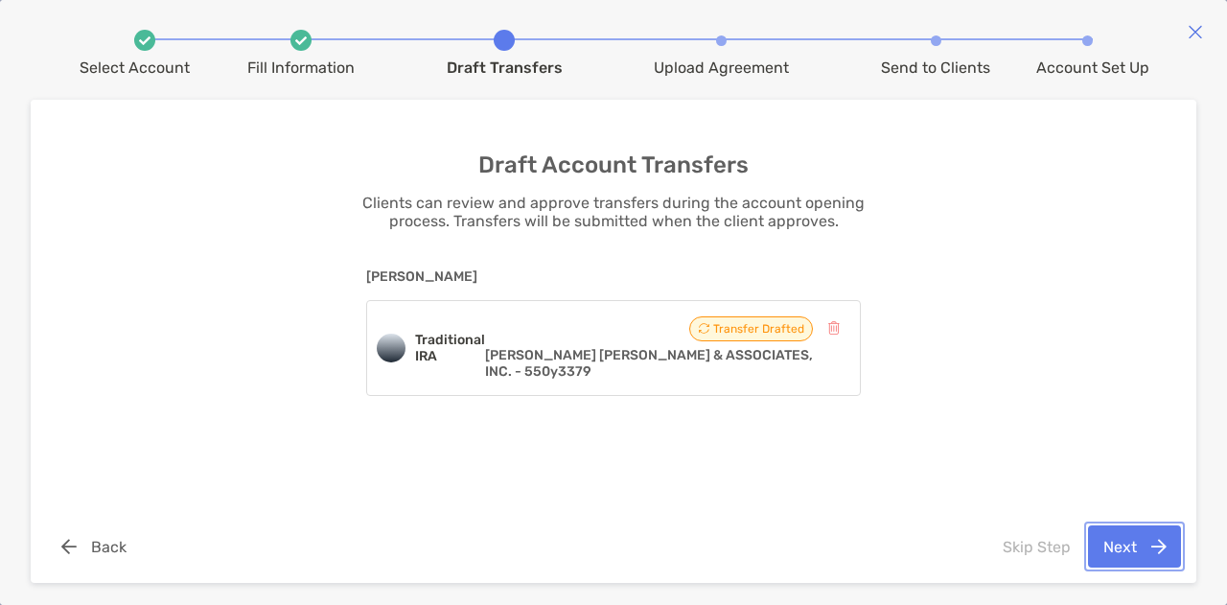
click at [1118, 540] on button "Next" at bounding box center [1134, 546] width 93 height 42
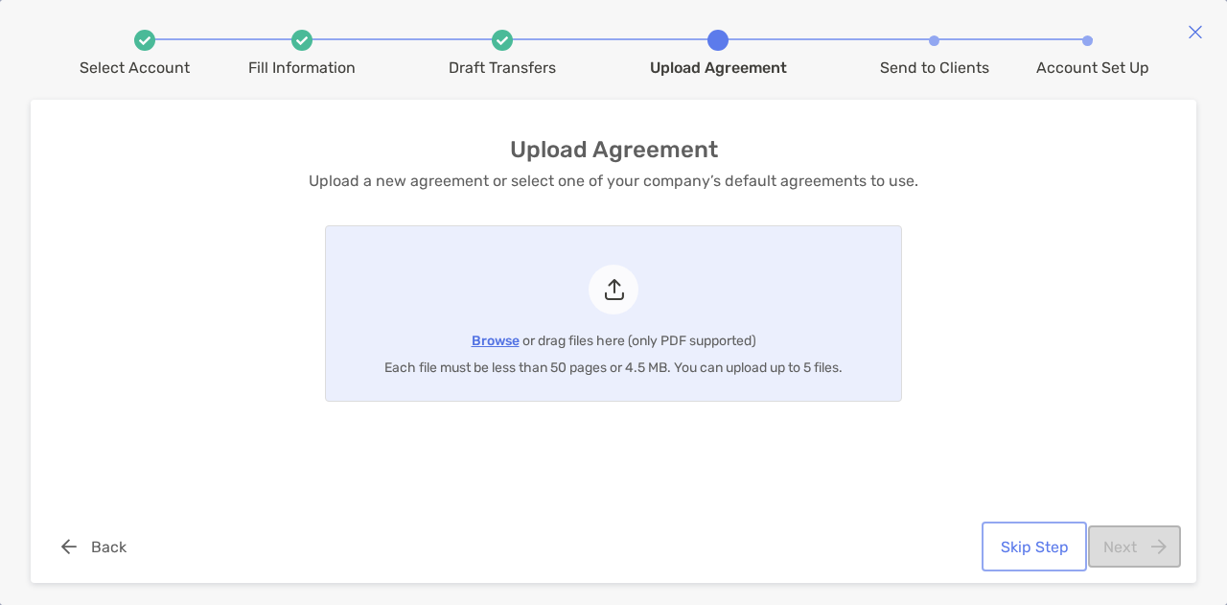
click at [1024, 548] on button "Skip Step" at bounding box center [1034, 546] width 98 height 42
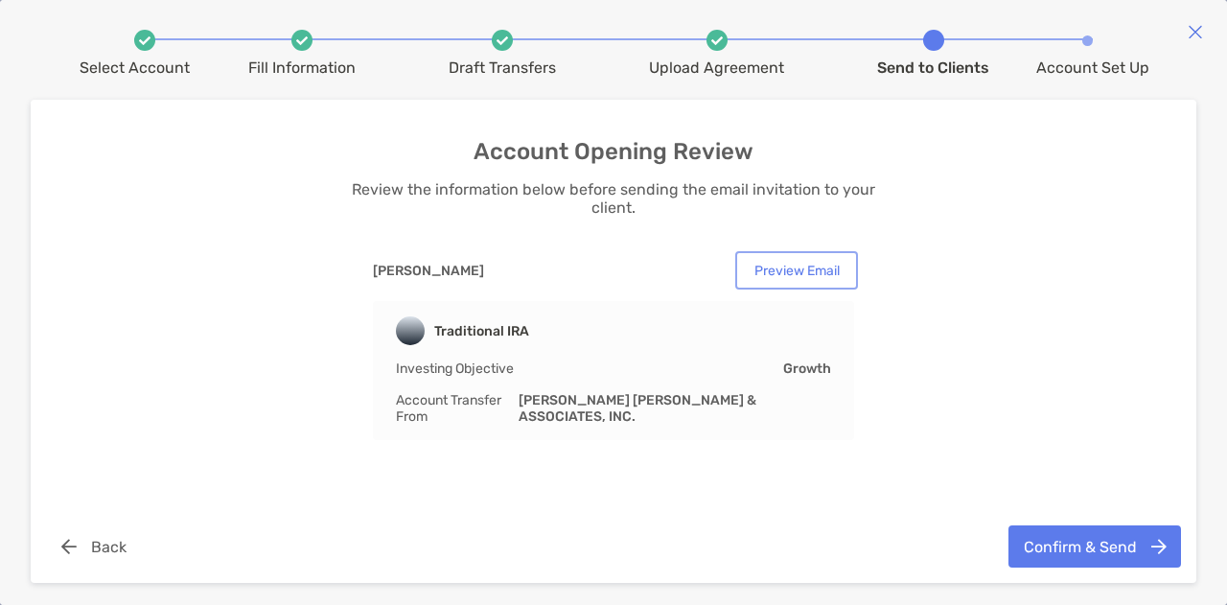
click at [774, 272] on button "Preview Email" at bounding box center [796, 270] width 115 height 31
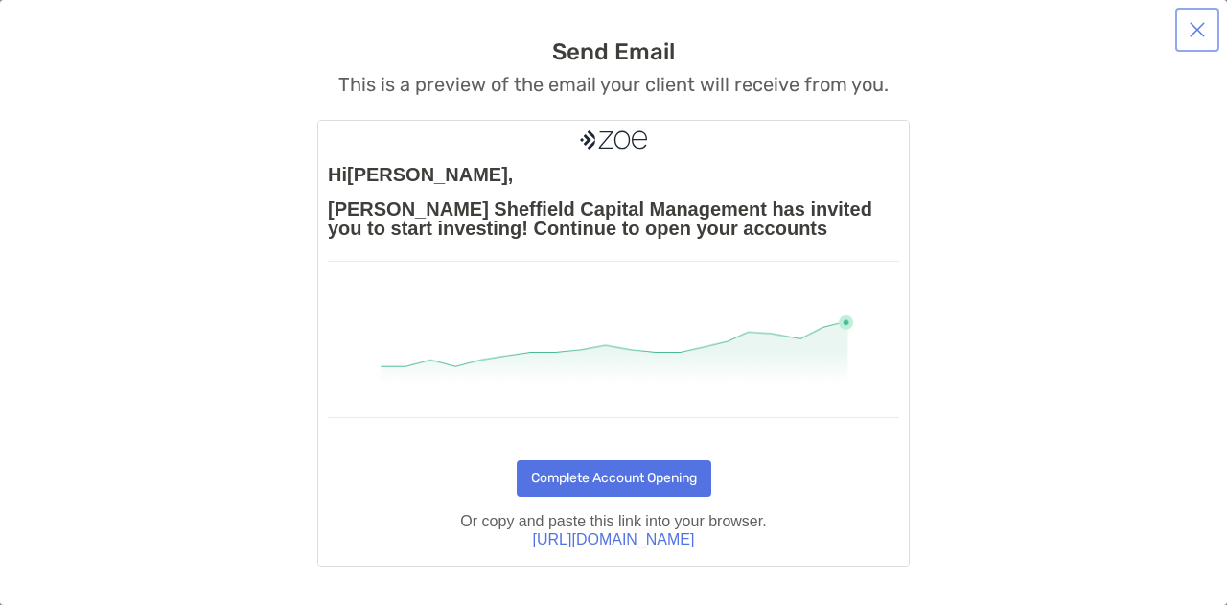
click at [1190, 26] on button "button" at bounding box center [1197, 30] width 36 height 36
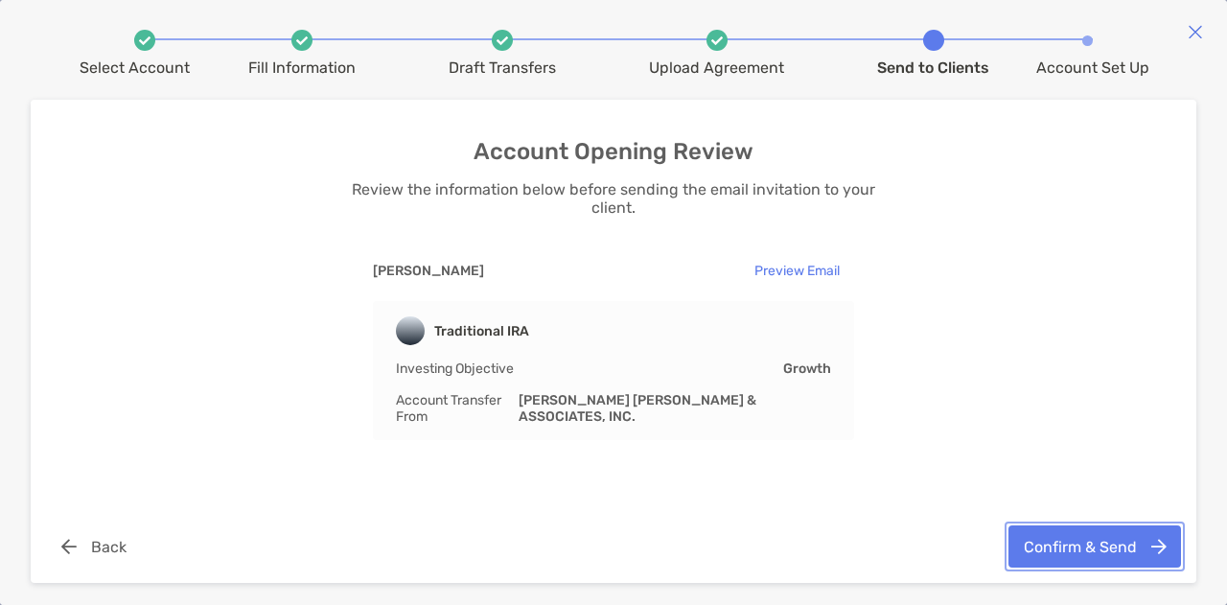
click at [1087, 541] on button "Confirm & Send" at bounding box center [1094, 546] width 173 height 42
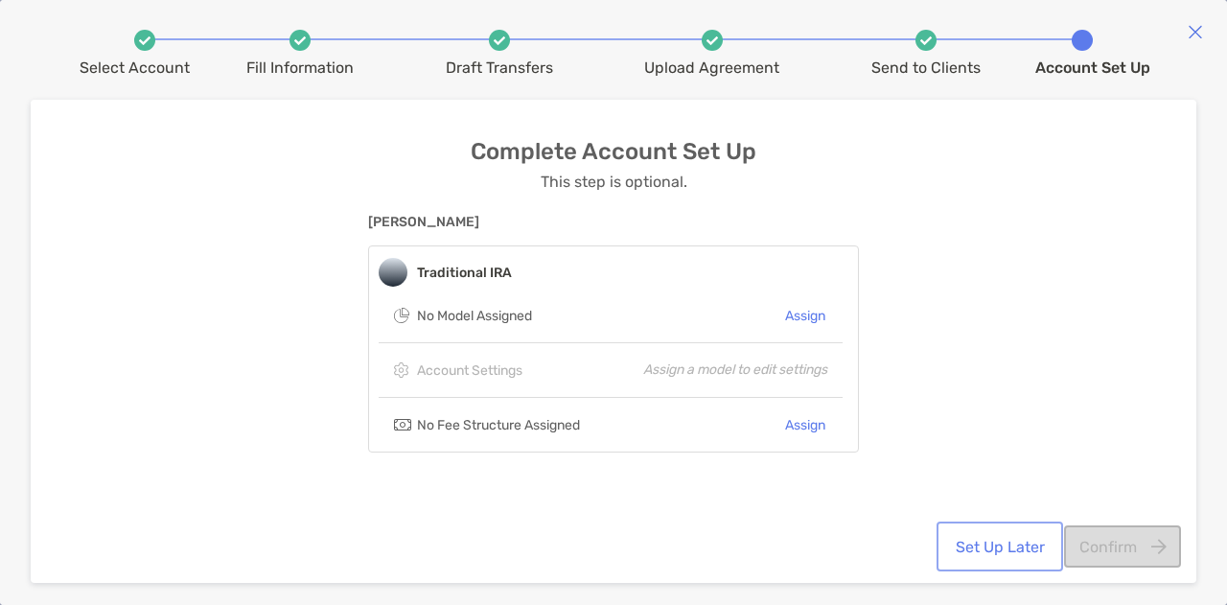
click at [1003, 538] on button "Set Up Later" at bounding box center [999, 546] width 119 height 42
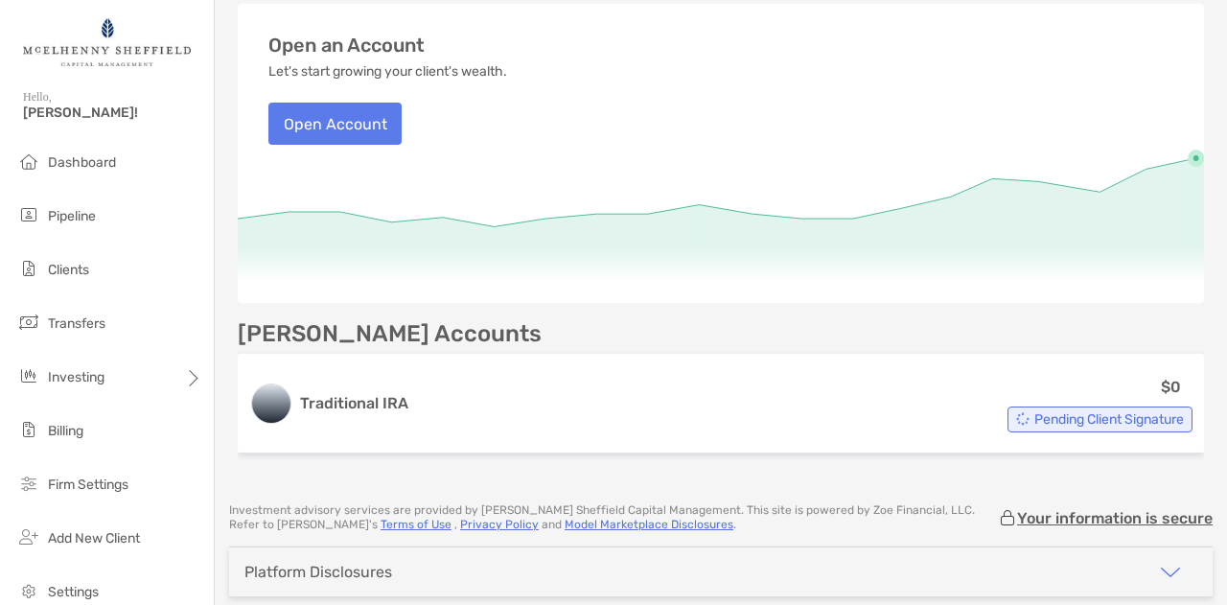
scroll to position [212, 0]
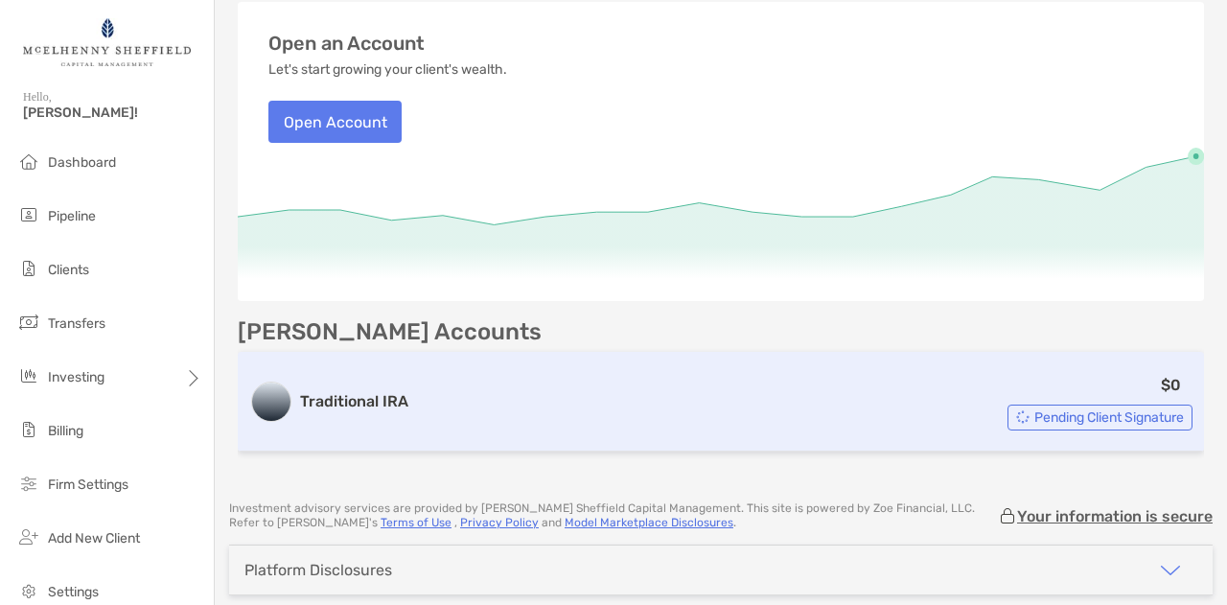
click at [1075, 415] on span "Pending Client Signature" at bounding box center [1109, 417] width 150 height 11
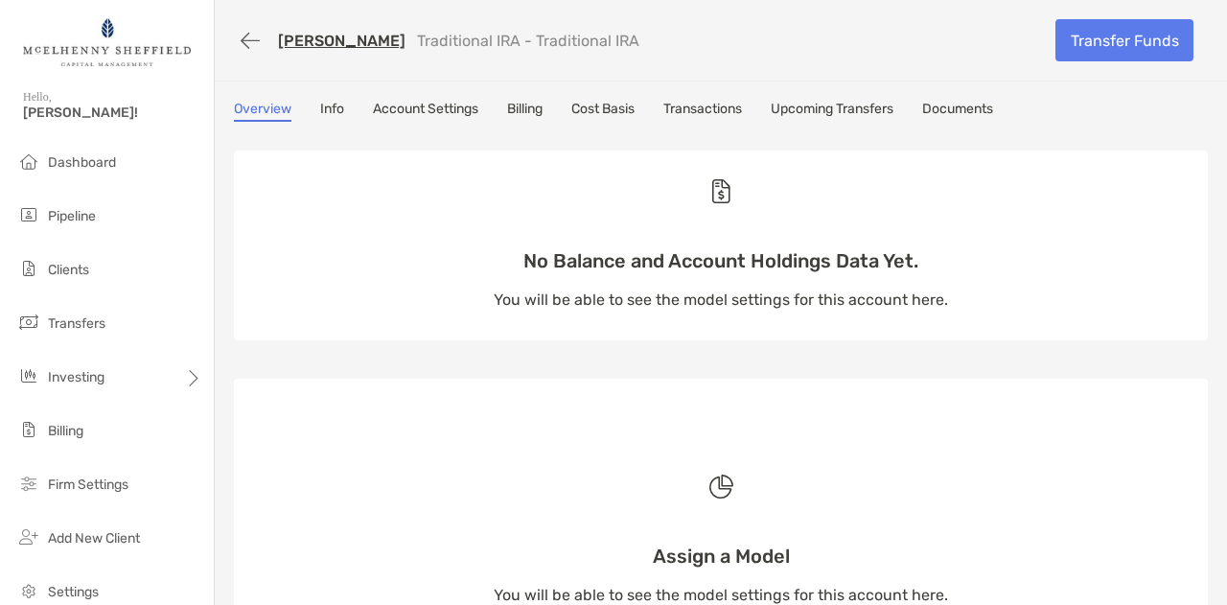
click at [327, 106] on link "Info" at bounding box center [332, 111] width 24 height 21
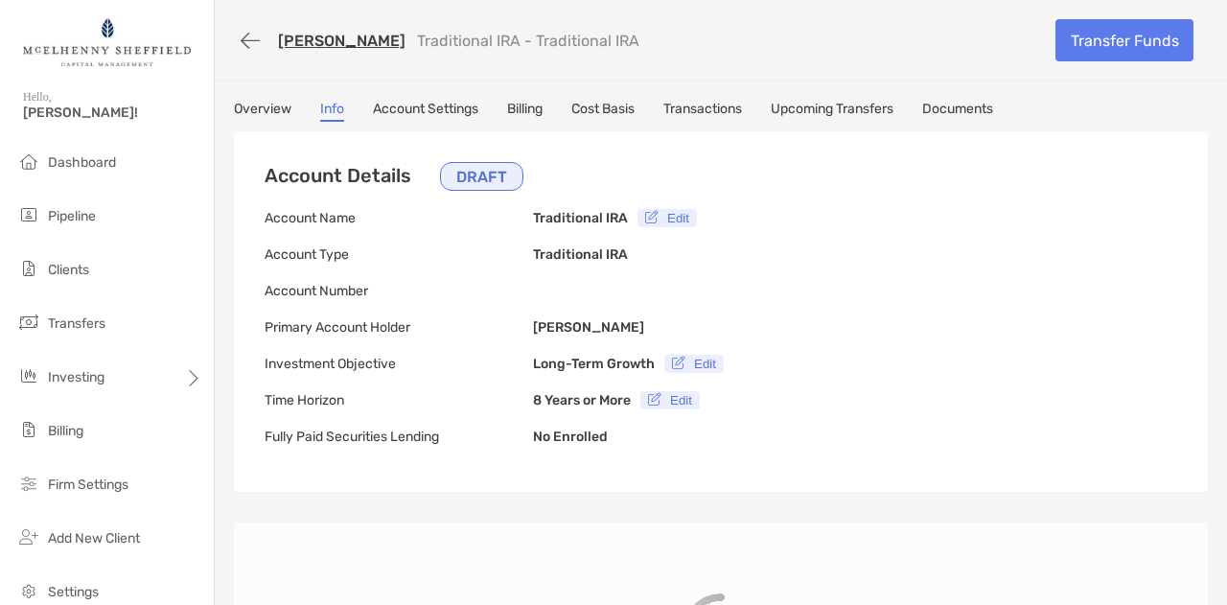
type input "**********"
click at [452, 106] on link "Account Settings" at bounding box center [425, 111] width 105 height 21
